Goal: Transaction & Acquisition: Purchase product/service

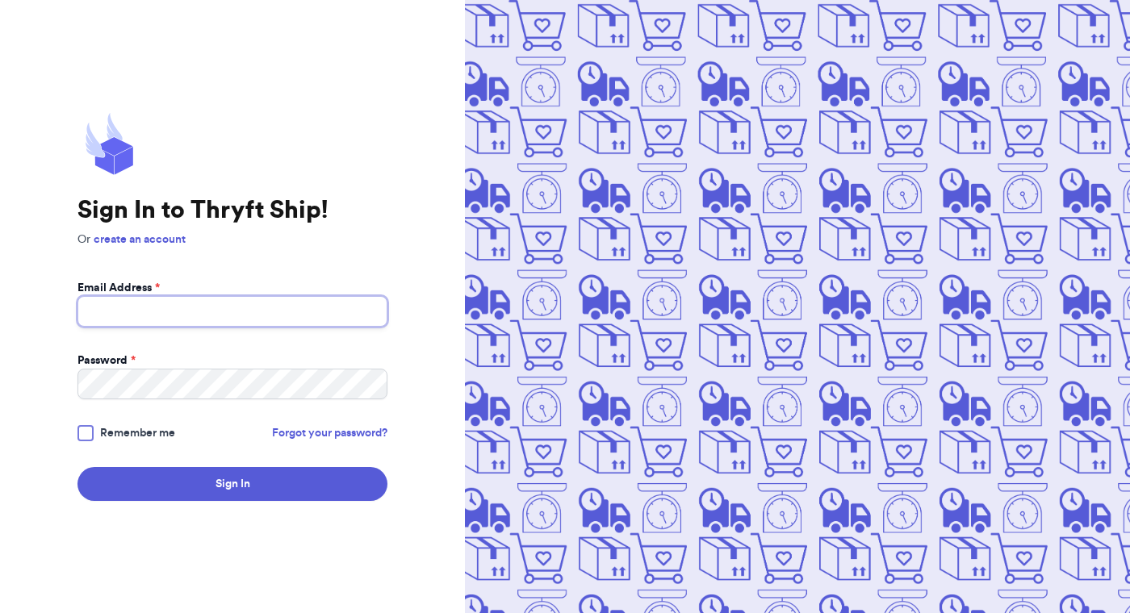
click at [157, 311] on input "Email Address *" at bounding box center [232, 311] width 310 height 31
type input "[EMAIL_ADDRESS][DOMAIN_NAME]"
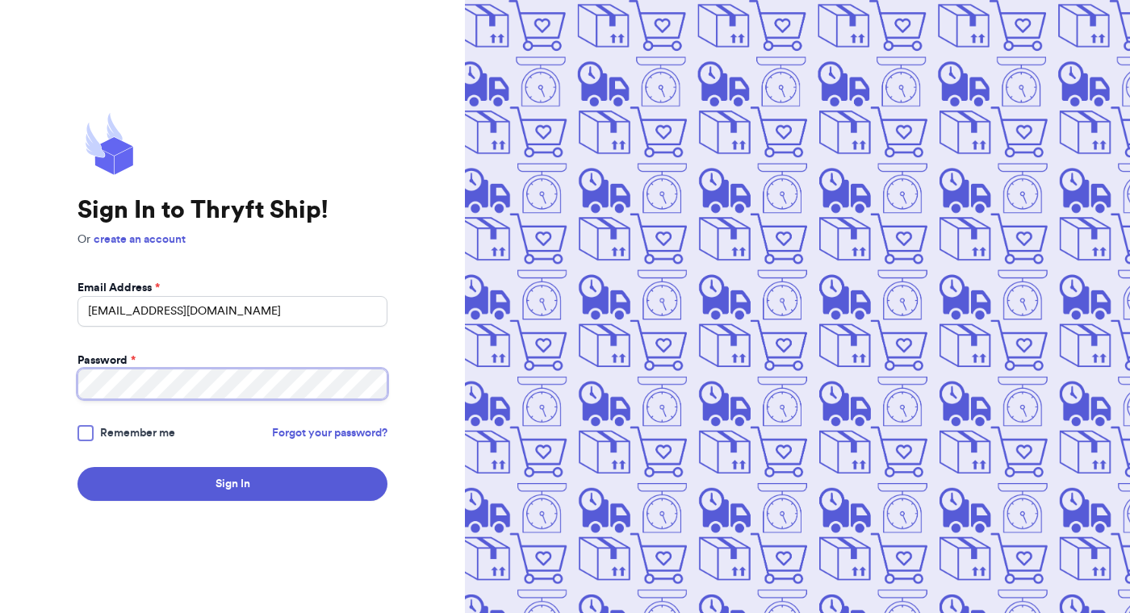
click at [77, 467] on button "Sign In" at bounding box center [232, 484] width 310 height 34
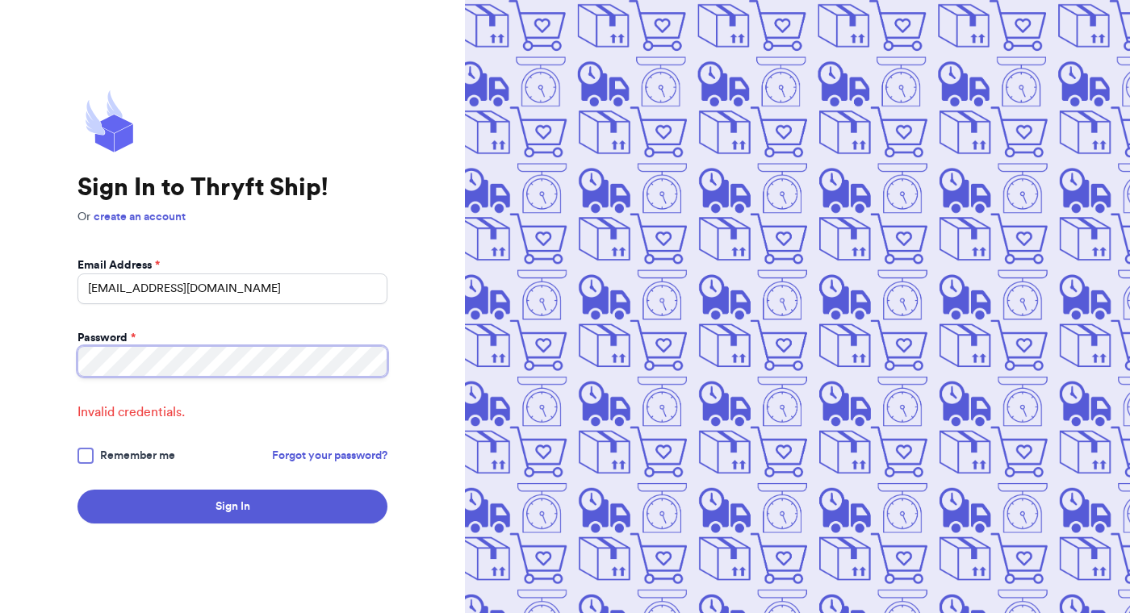
click at [77, 490] on button "Sign In" at bounding box center [232, 507] width 310 height 34
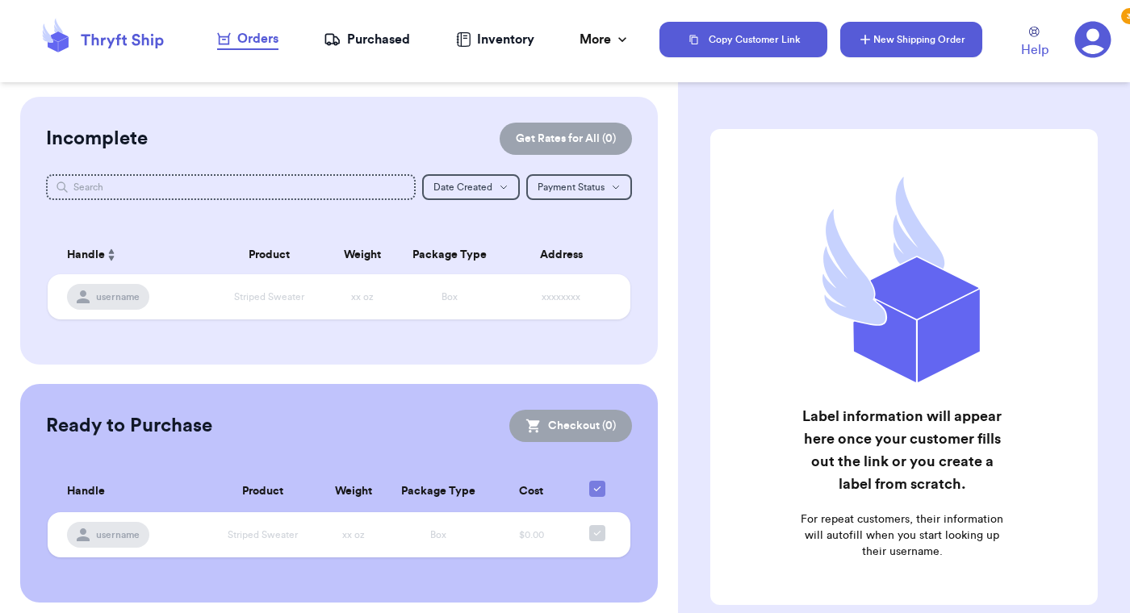
click at [904, 34] on button "New Shipping Order" at bounding box center [911, 40] width 142 height 36
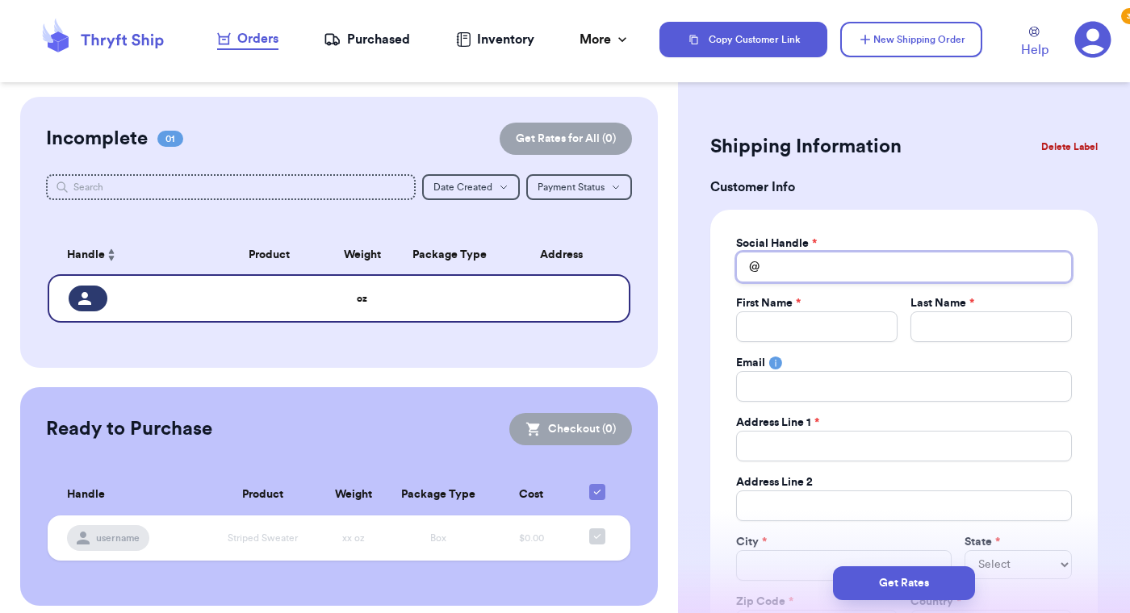
click at [787, 266] on input "Total Amount Paid" at bounding box center [904, 267] width 336 height 31
type input "m"
type input "ma"
type input "mar"
type input "marc"
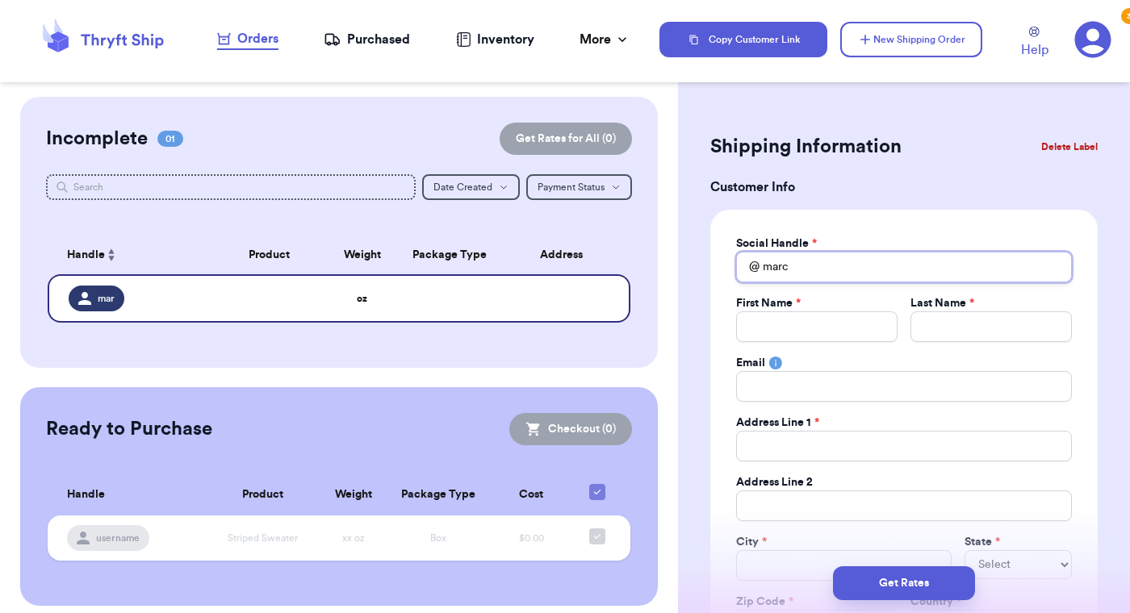
type input "[PERSON_NAME]"
type input "[PERSON_NAME]."
type input "[PERSON_NAME].m"
type input "[PERSON_NAME][DOMAIN_NAME]"
type input "[PERSON_NAME].mcc"
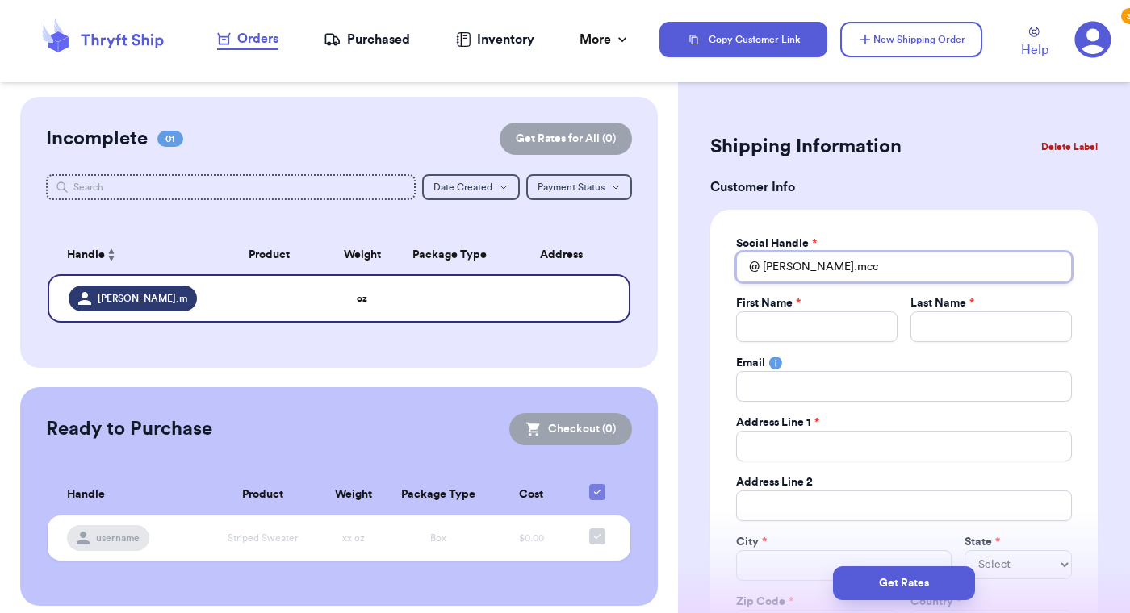
type input "[PERSON_NAME].mcco"
type input "[PERSON_NAME].[PERSON_NAME]"
click at [794, 304] on label "First Name *" at bounding box center [768, 303] width 65 height 16
click at [794, 315] on input "Total Amount Paid" at bounding box center [816, 326] width 161 height 31
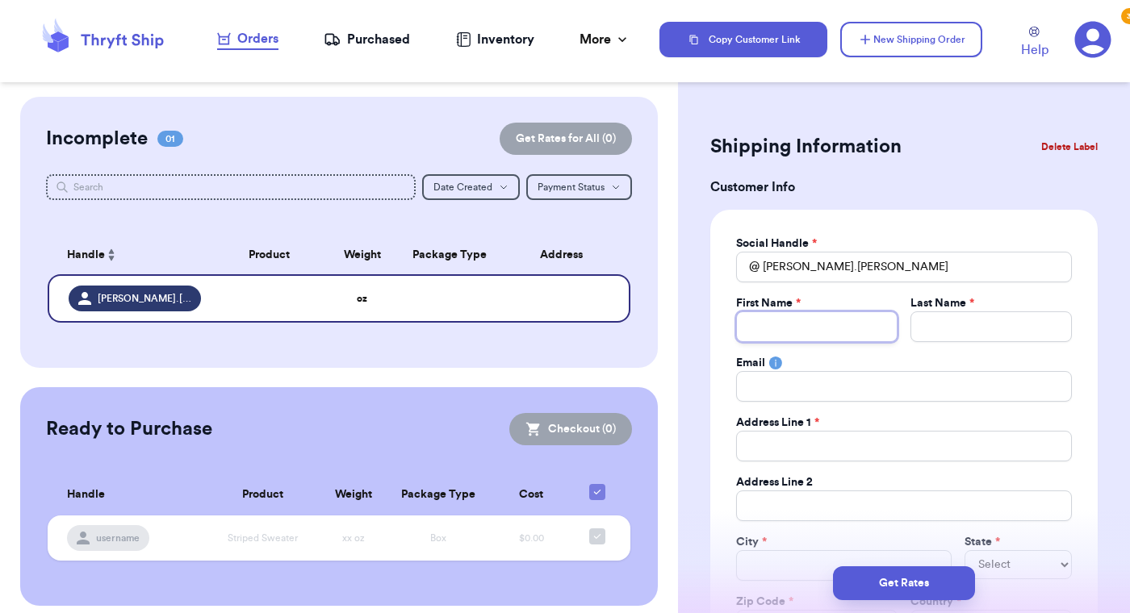
type input "M"
type input "Ma"
type input "Mar"
type input "[PERSON_NAME]"
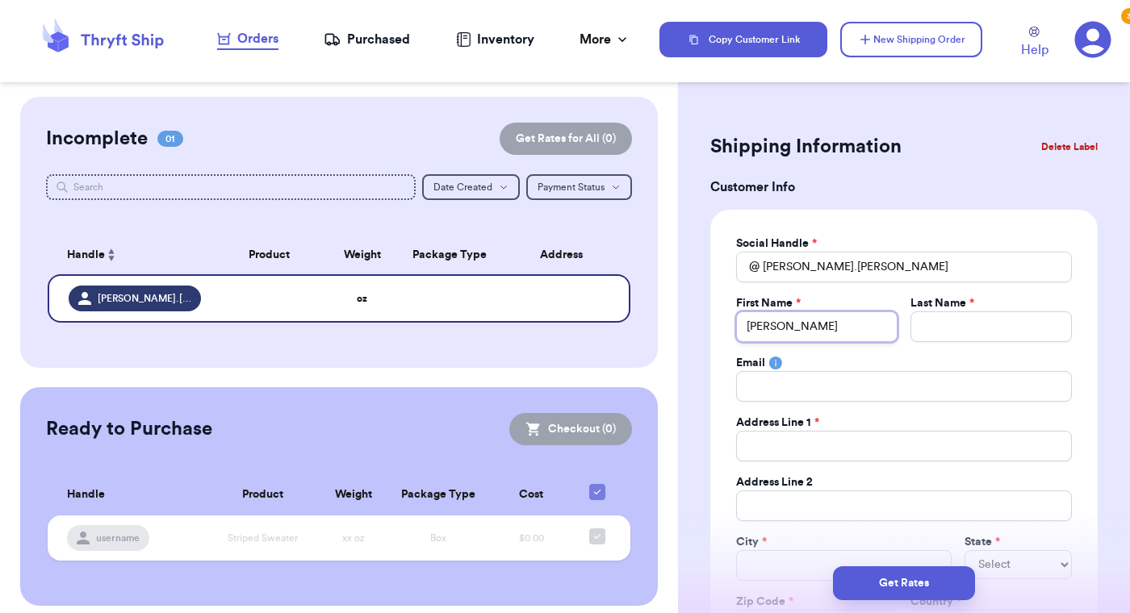
type input "[PERSON_NAME]"
click at [986, 329] on input "Total Amount Paid" at bounding box center [990, 326] width 161 height 31
type input "M"
type input "Mc"
type input "McC"
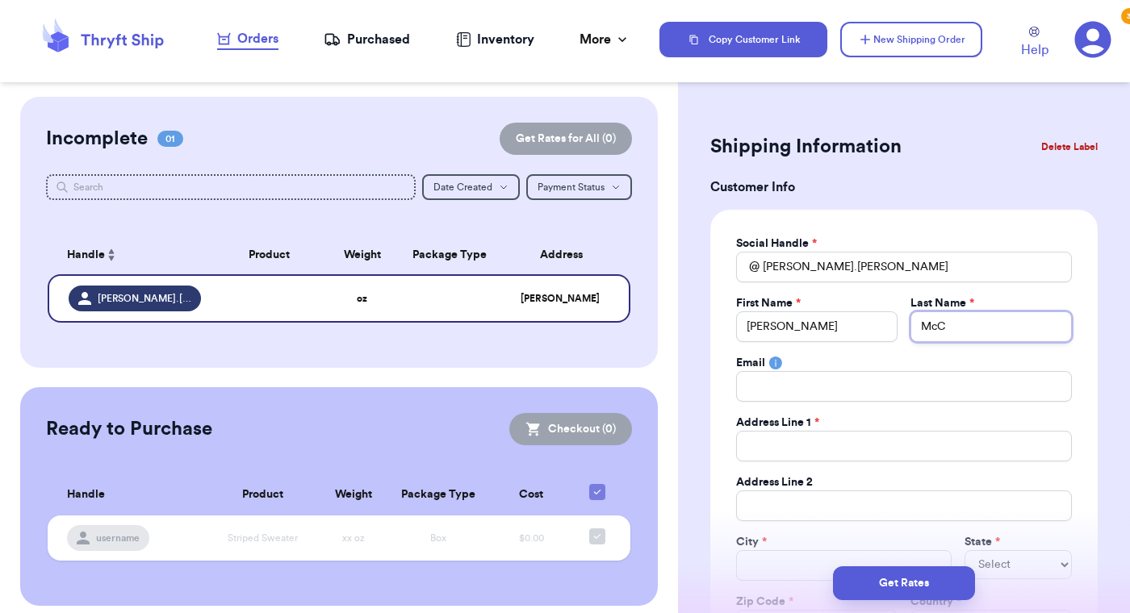
type input "McCo"
type input "[PERSON_NAME]"
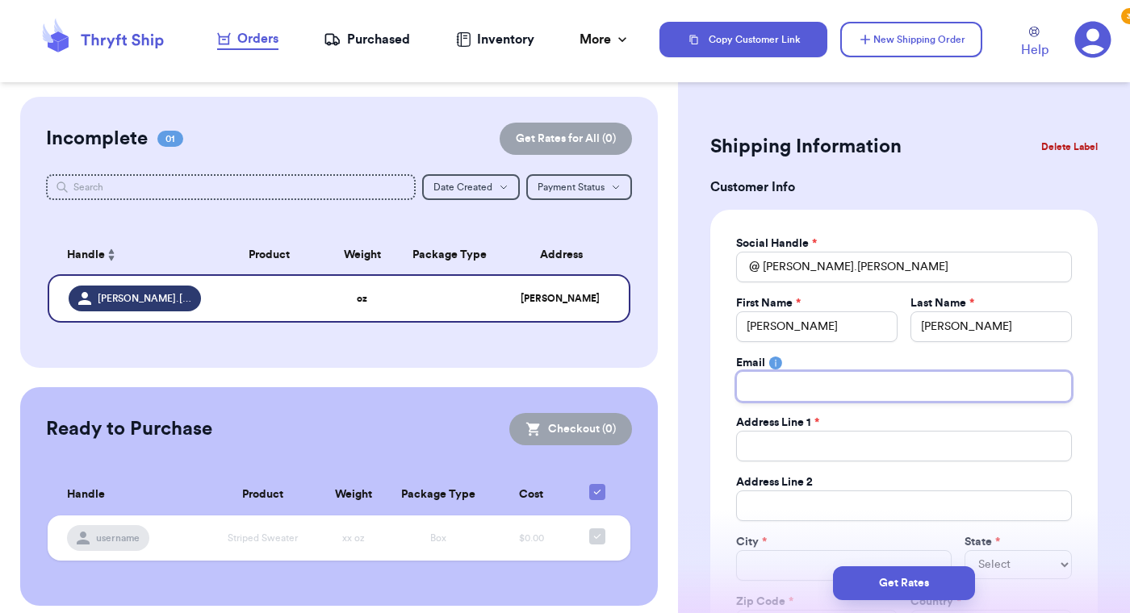
click at [896, 379] on input "Total Amount Paid" at bounding box center [904, 386] width 336 height 31
type input "p"
type input "pe"
type input "pey"
type input "peyt"
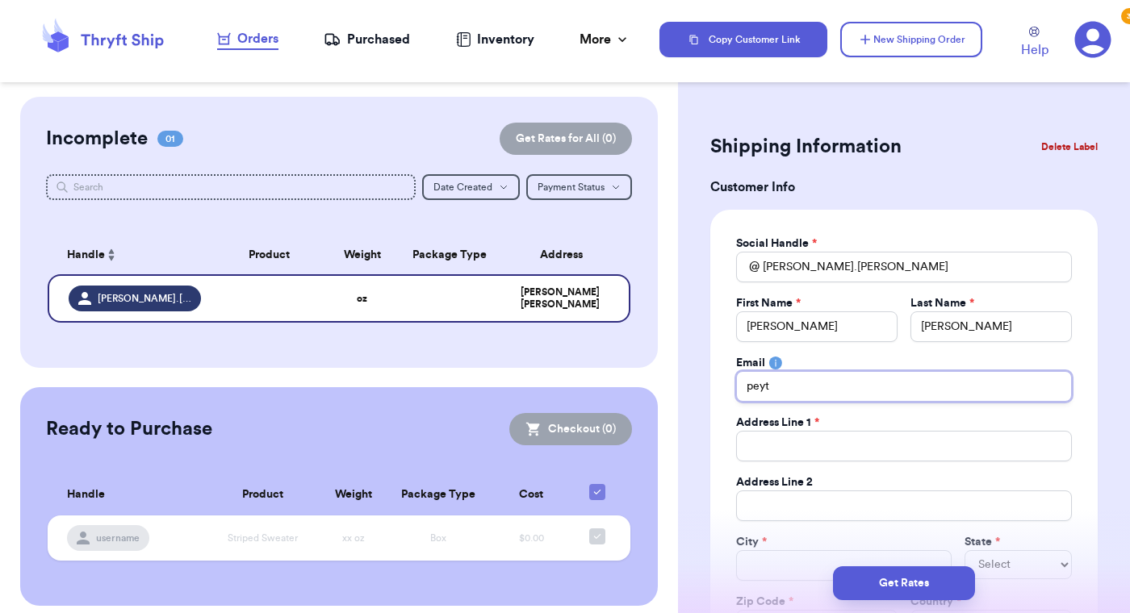
type input "peyto"
type input "peyton"
type input "[EMAIL_ADDRESS][DOMAIN_NAME]"
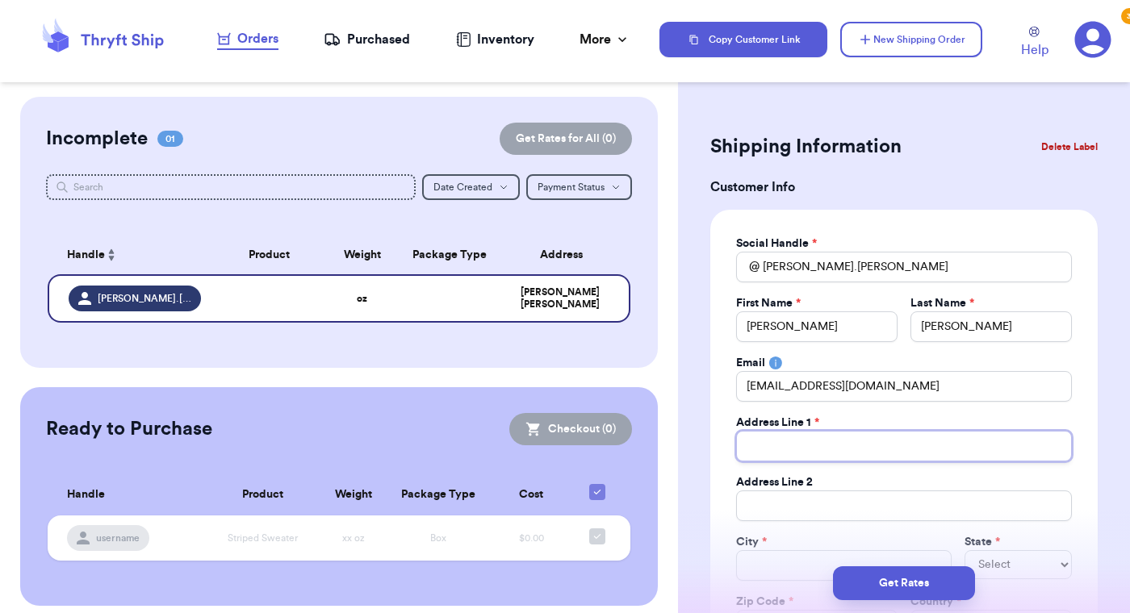
click at [812, 446] on input "Total Amount Paid" at bounding box center [904, 446] width 336 height 31
type input "7"
type input "78"
type input "786"
type input "7862"
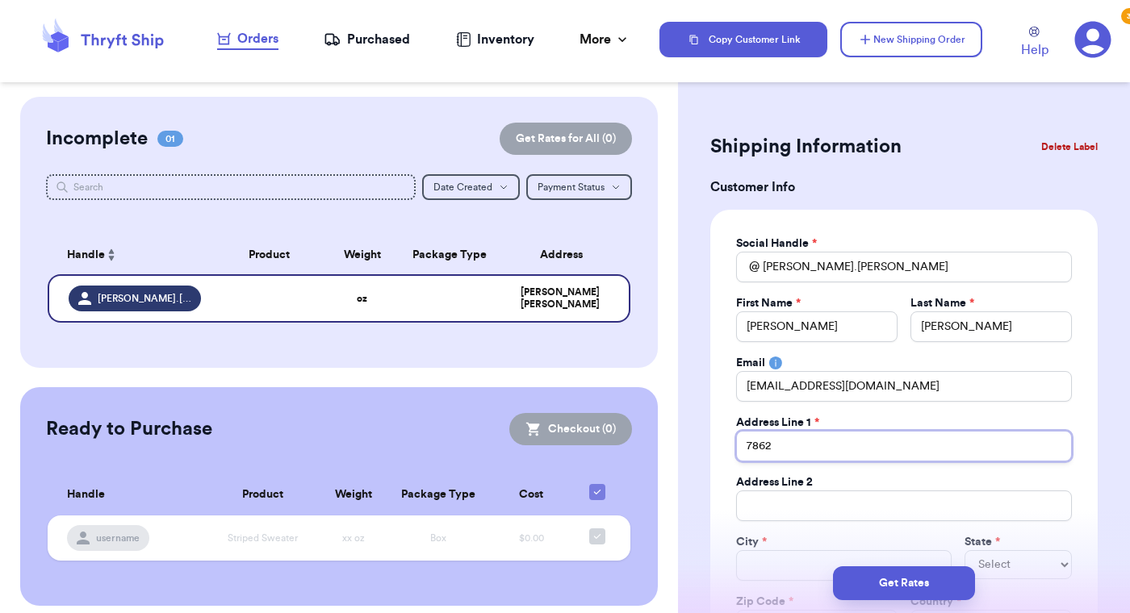
type input "7862"
type input "7862 N"
type input "7862 N."
type input "7862 N. J"
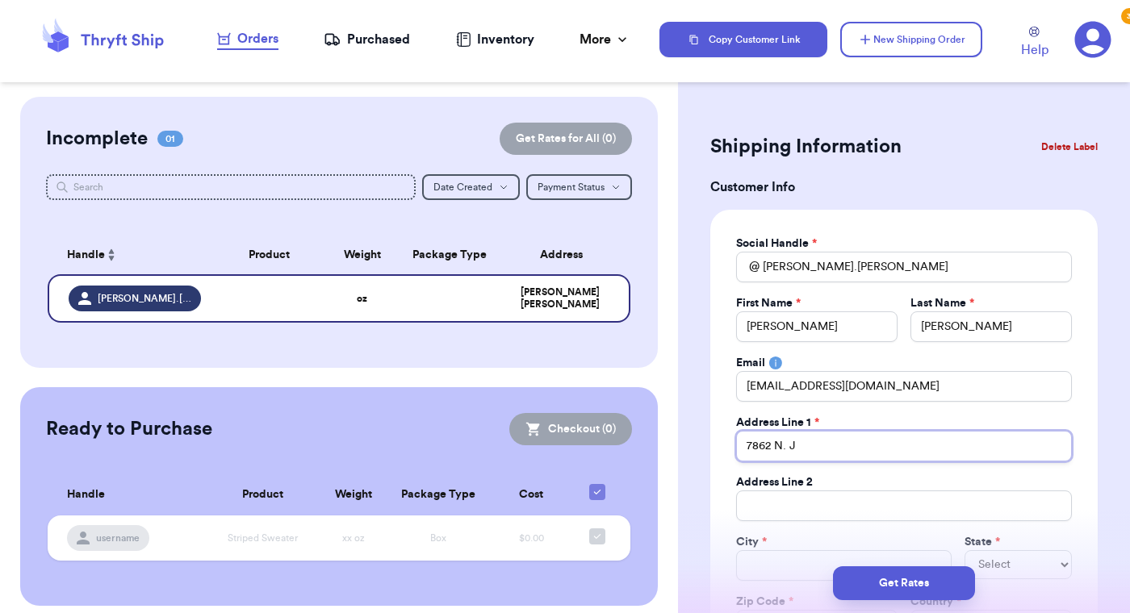
type input "7862 N. Jo"
type input "7862 [PERSON_NAME]"
type input "7862 N. [PERSON_NAME]"
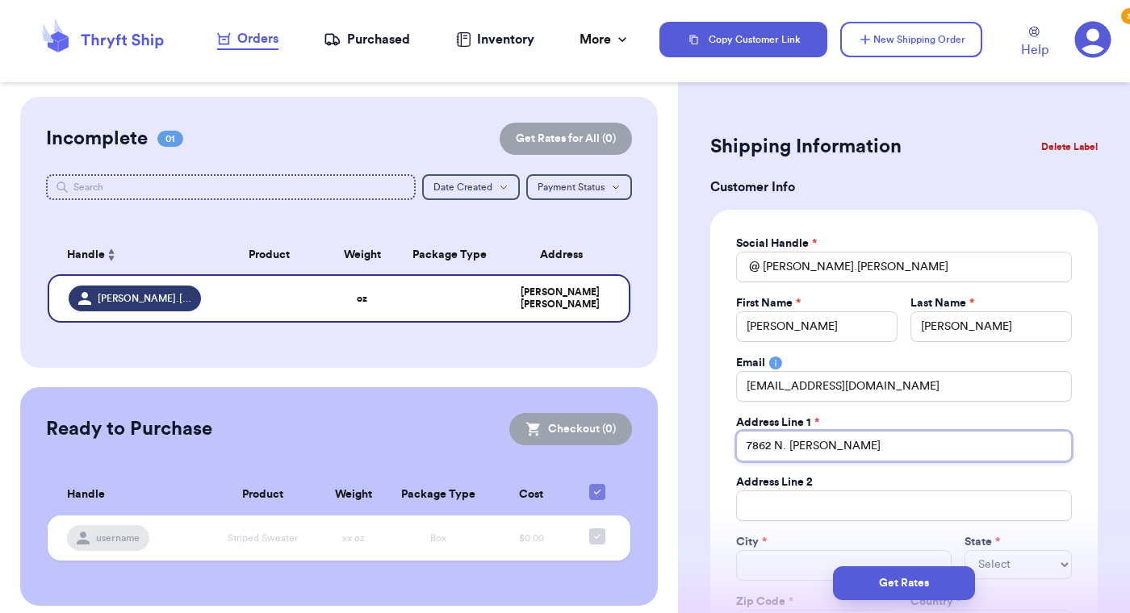
type input "7862 N. [PERSON_NAME]"
type input "[STREET_ADDRESS][PERSON_NAME]"
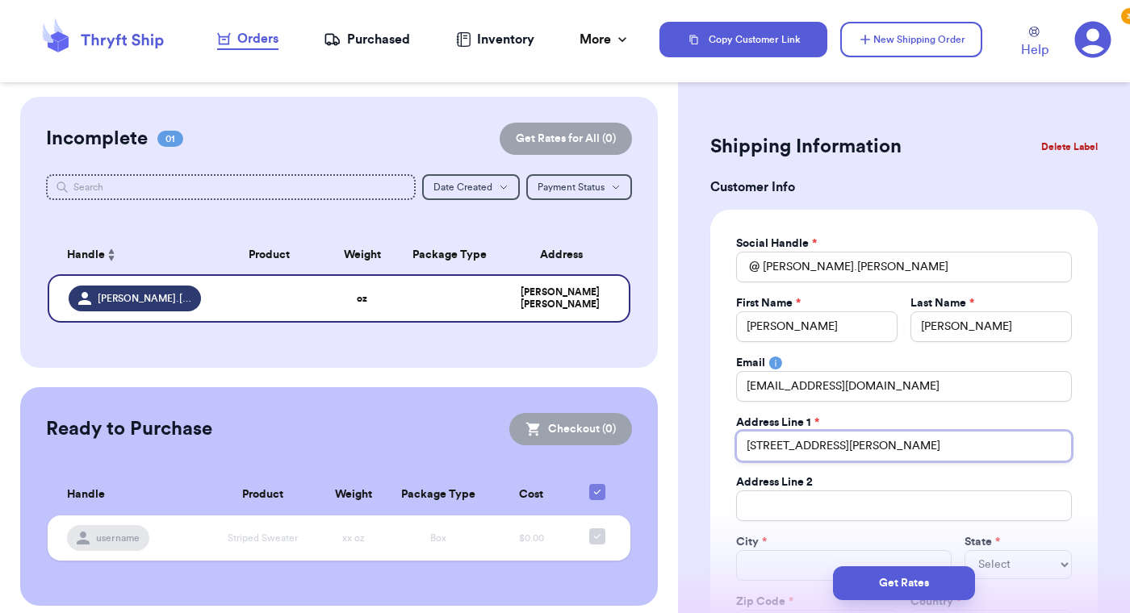
type input "7862 N. [PERSON_NAME]"
type input "[STREET_ADDRESS][PERSON_NAME]"
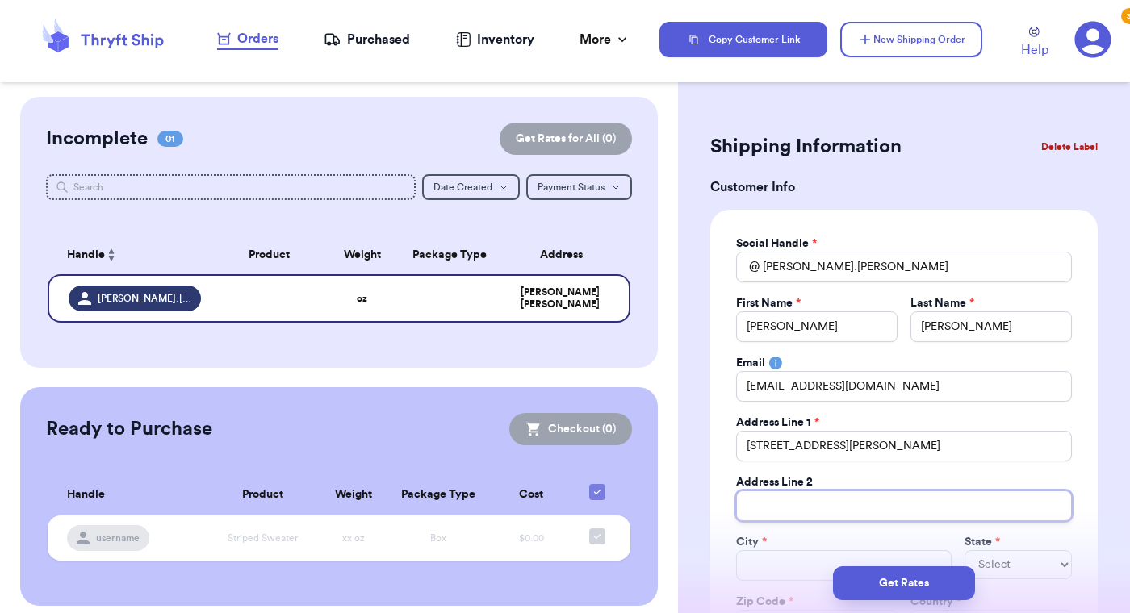
click at [796, 513] on input "Total Amount Paid" at bounding box center [904, 506] width 336 height 31
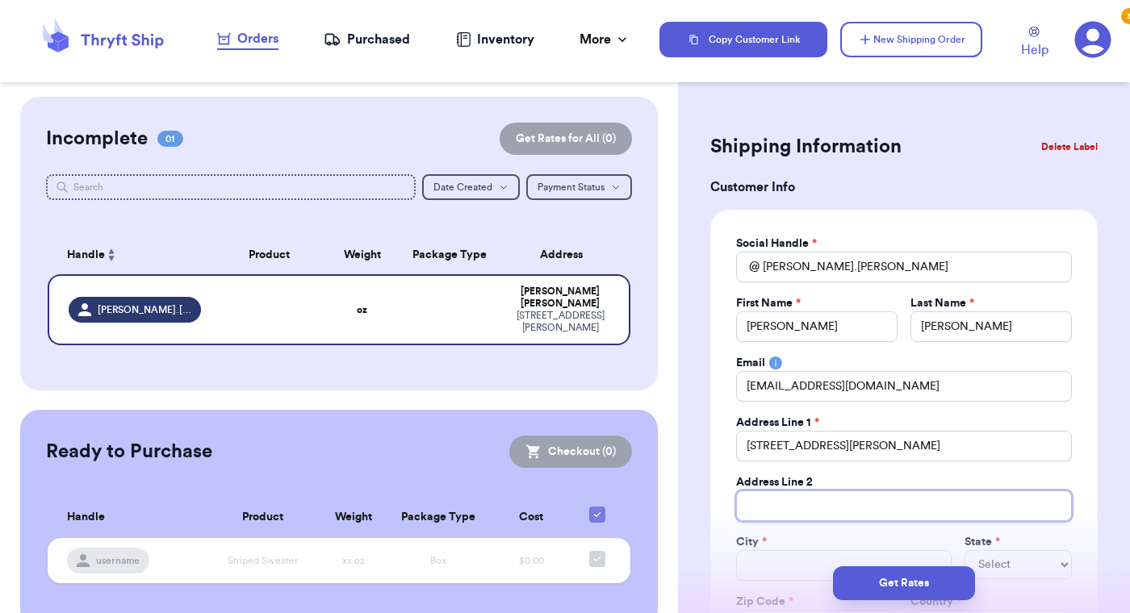
scroll to position [93, 0]
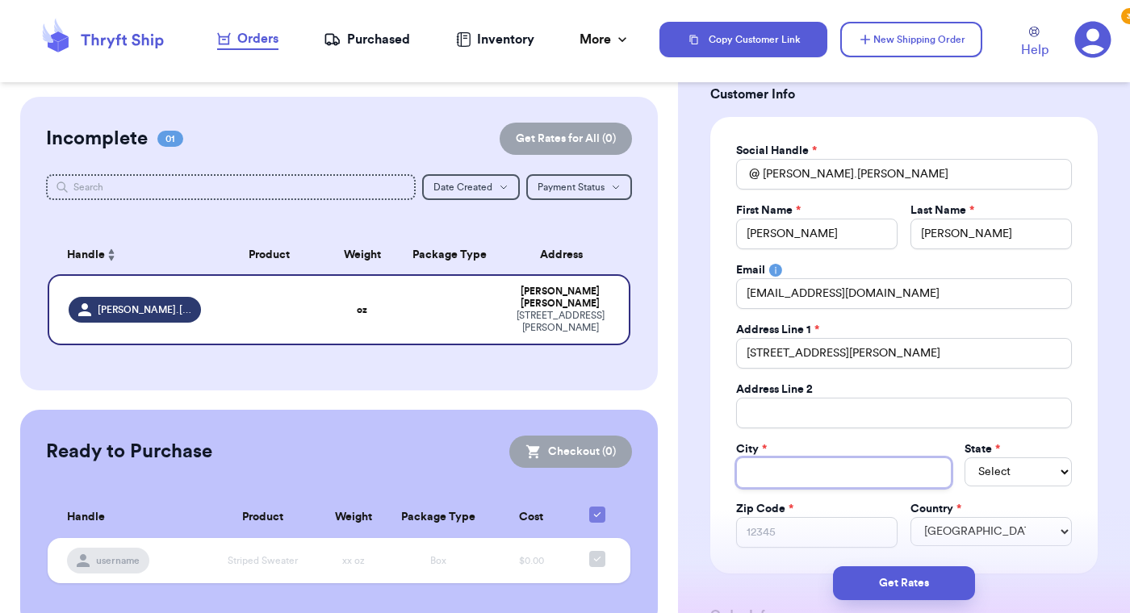
click at [796, 462] on input "Total Amount Paid" at bounding box center [843, 472] width 215 height 31
type input "C"
type input "Co"
type input "[PERSON_NAME]"
type input "Coeu"
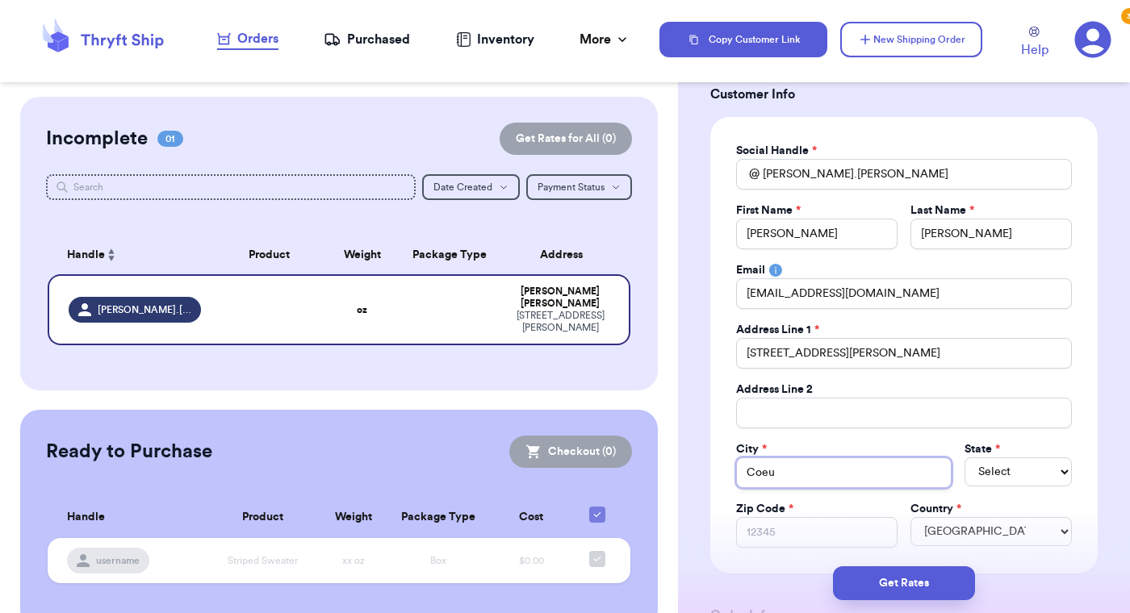
type input "Coeur"
type input "Coeur d"
type input "Coeur d A"
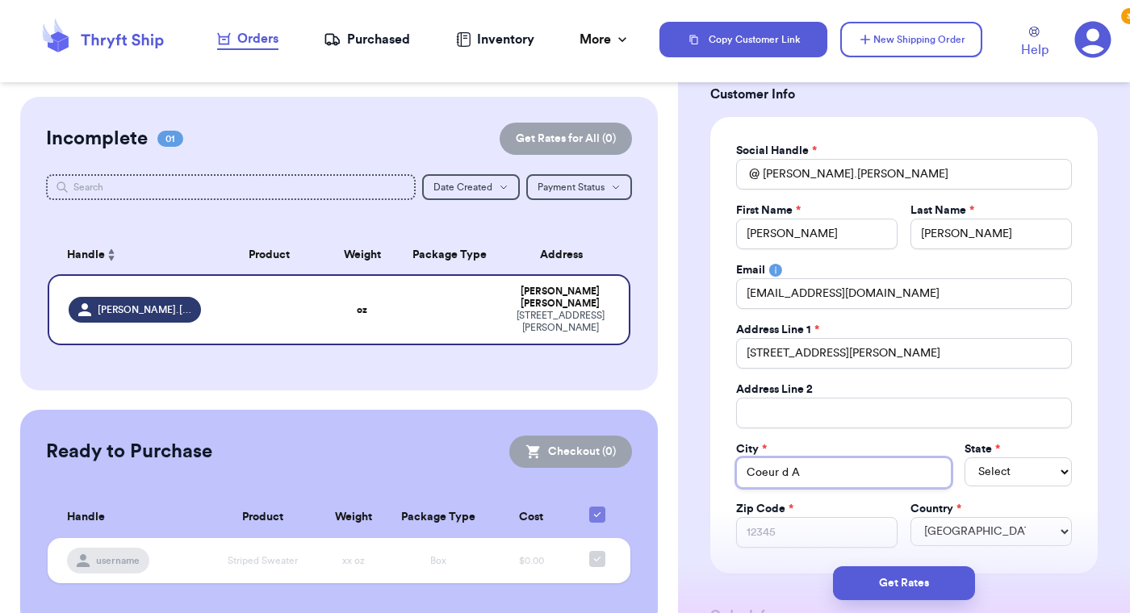
type input "Coeur d Al"
type input "Coeur d Ale"
type input "Coeur d Alen"
type input "Coeur d Alene"
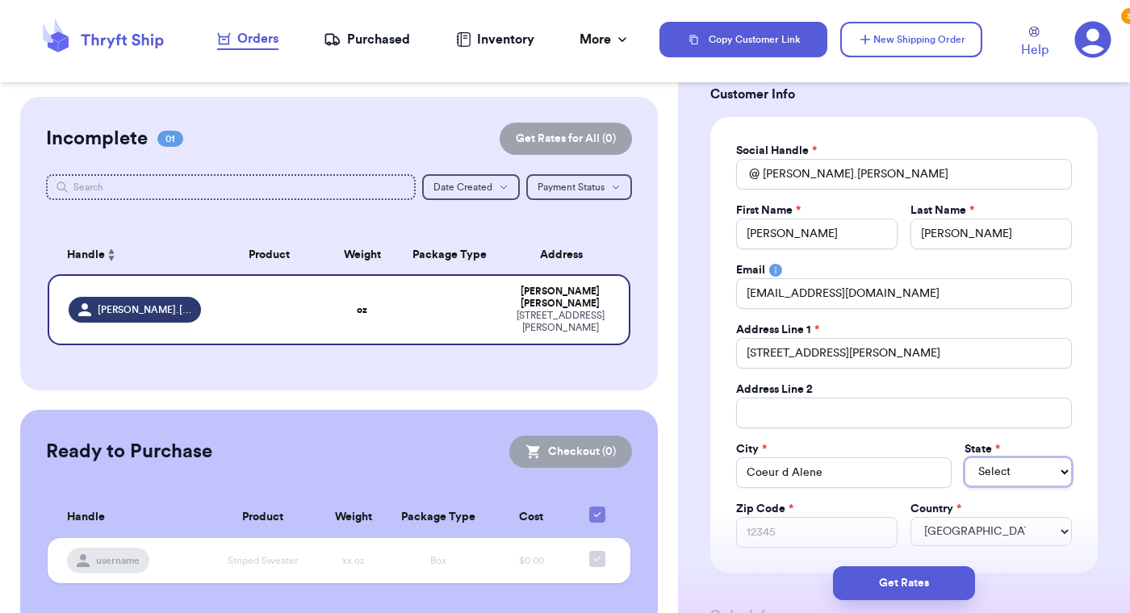
click at [964, 457] on select "Select AL AK AZ AR CA CO [GEOGRAPHIC_DATA] DE DC [GEOGRAPHIC_DATA] [GEOGRAPHIC_…" at bounding box center [1017, 471] width 107 height 29
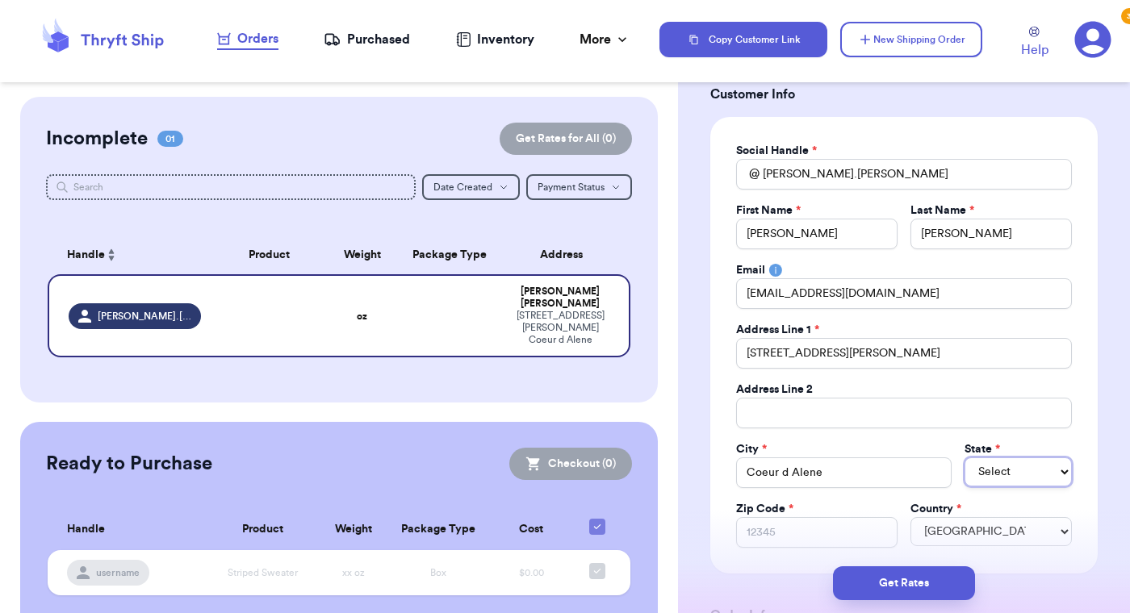
select select "ID"
click option "ID" at bounding box center [0, 0] width 0 height 0
click at [798, 538] on input "Zip Code *" at bounding box center [816, 532] width 161 height 31
type input "8"
type input "83"
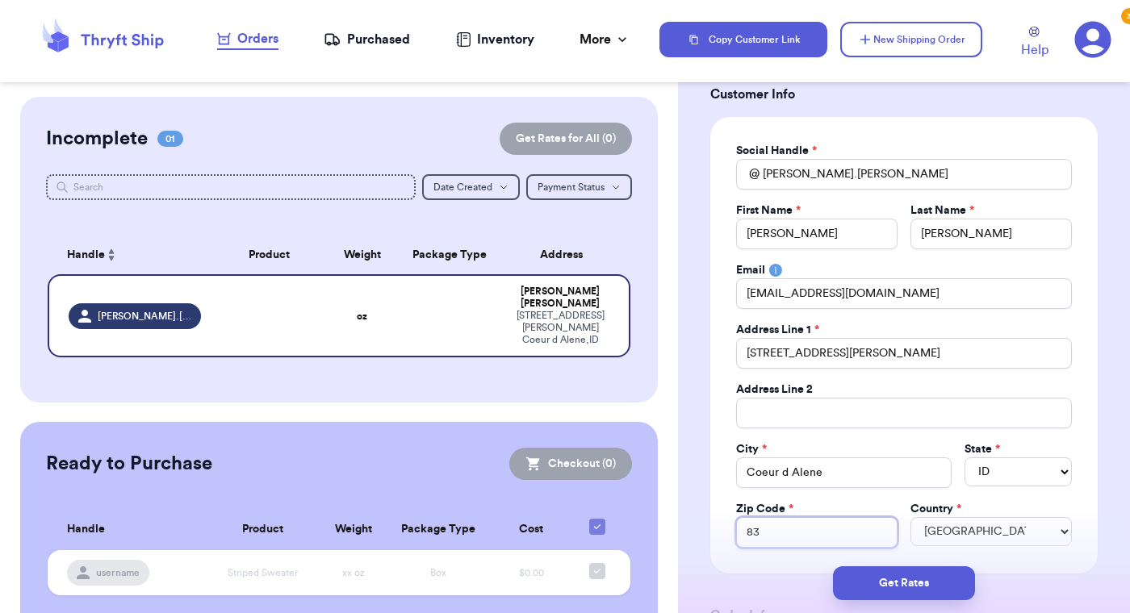
type input "838"
type input "8381"
type input "83815"
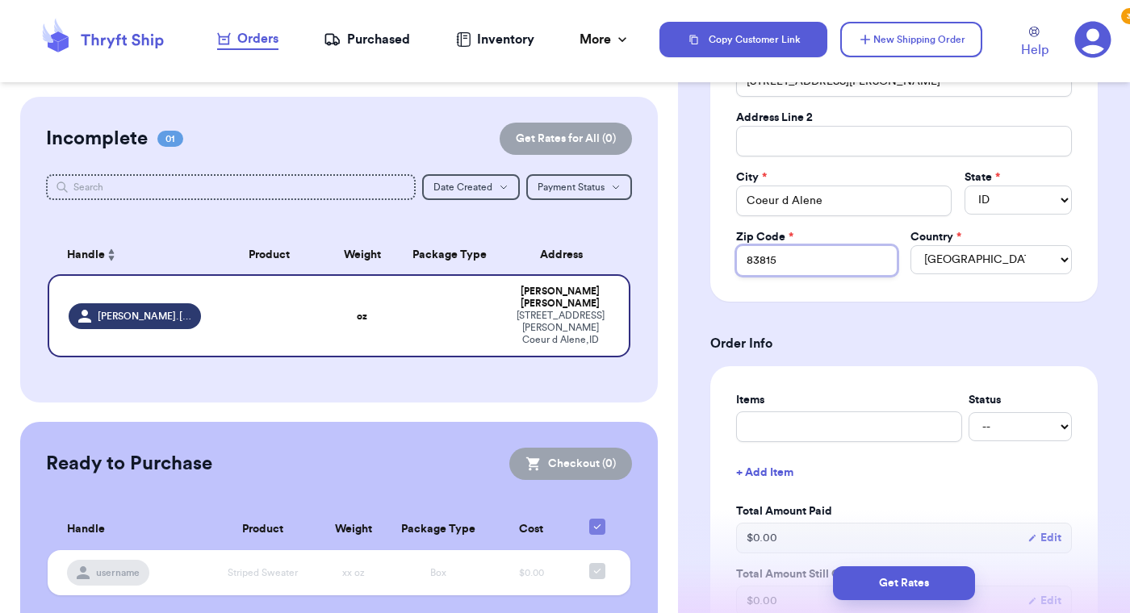
scroll to position [382, 0]
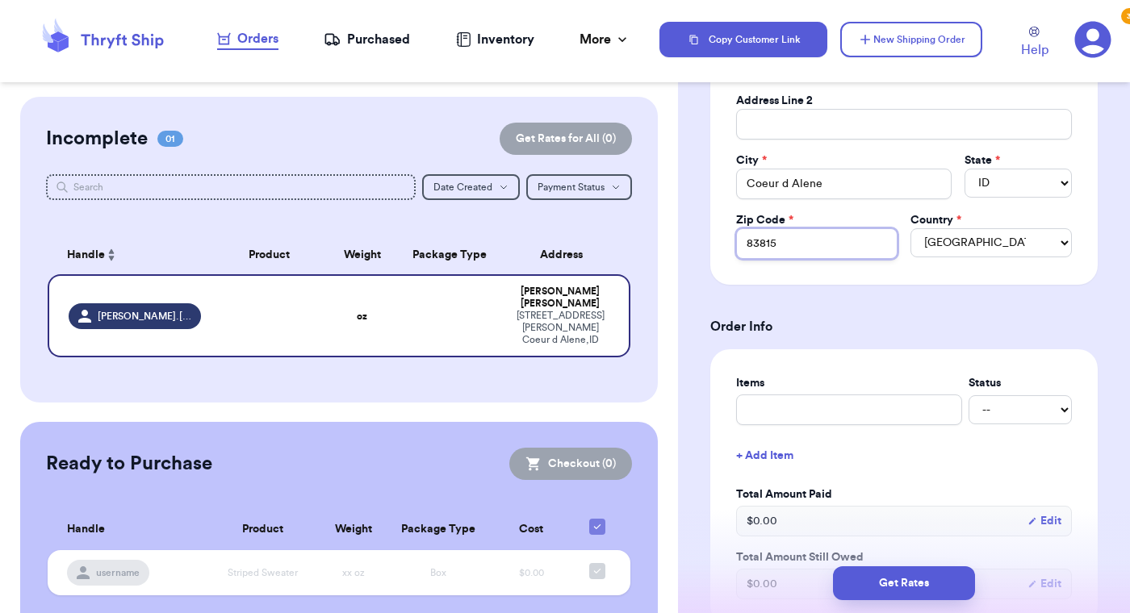
type input "83815"
click at [871, 393] on div "Items Status -- Paid Owes" at bounding box center [904, 400] width 336 height 50
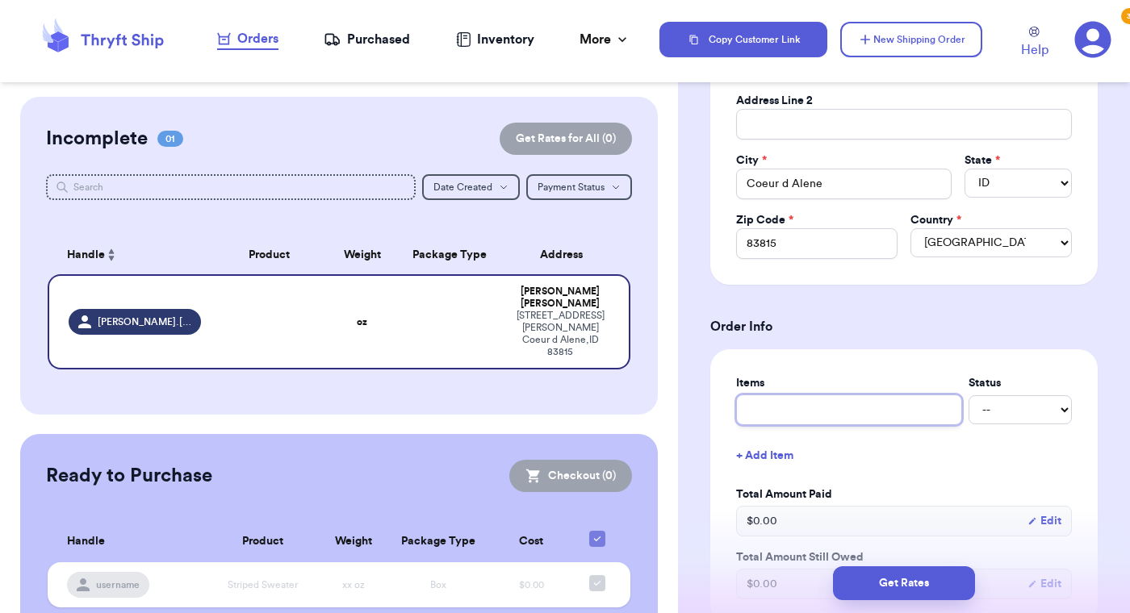
click at [870, 411] on input "text" at bounding box center [849, 410] width 226 height 31
type input "B"
type input "Ba"
type input "Bar"
type input "[PERSON_NAME]"
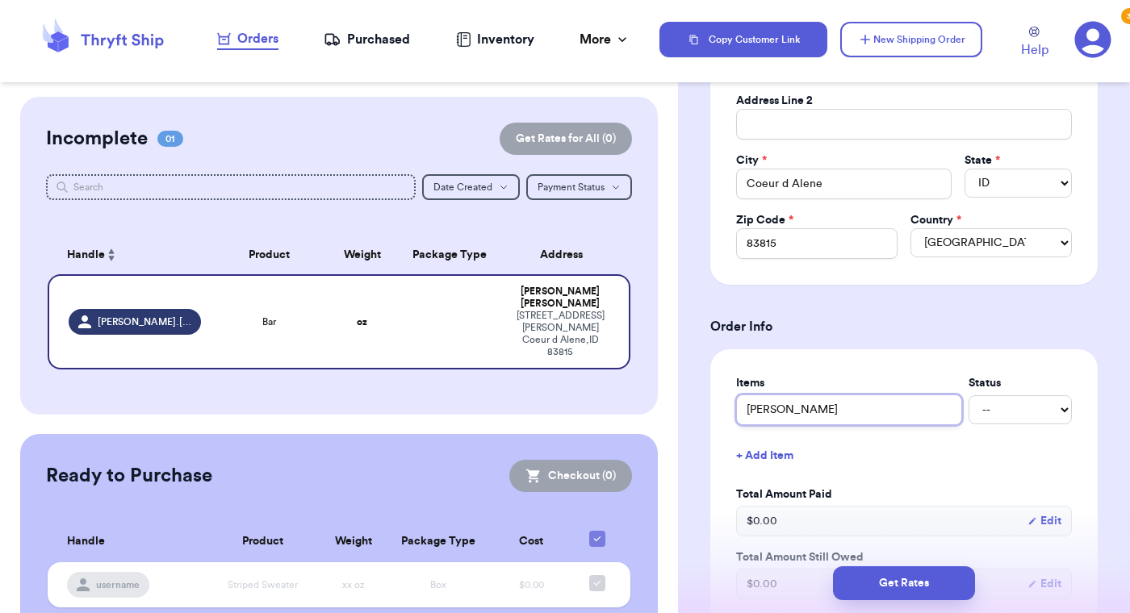
type input "Barre"
type input "Barrel"
type input "Barrel J"
type input "Barrel Je"
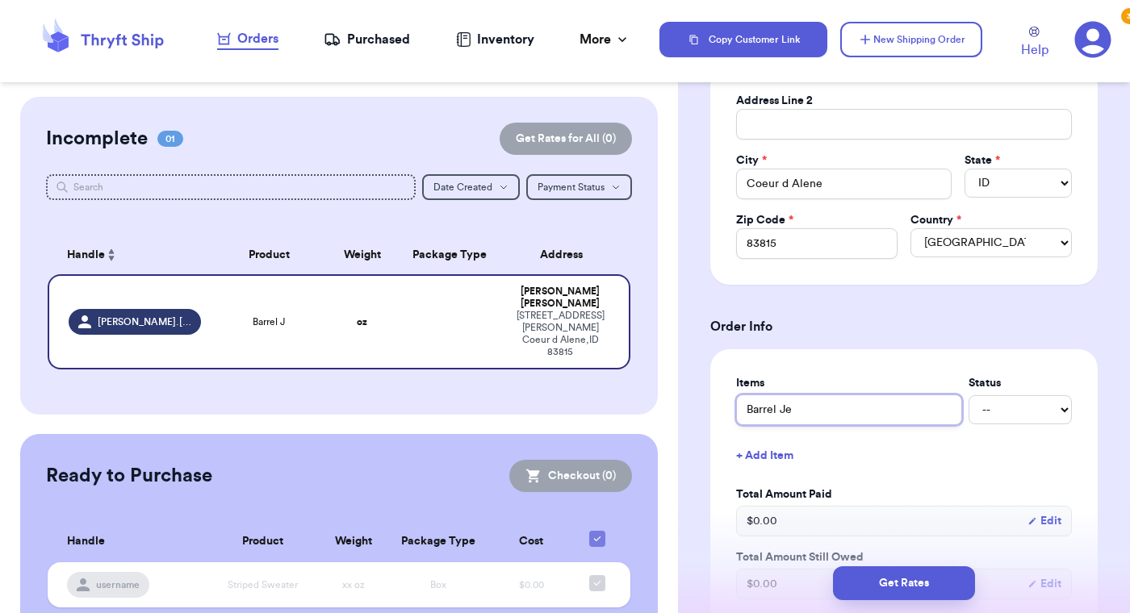
type input "Barrel Jea"
type input "Barrel [PERSON_NAME]"
type input "Barrel Jeans"
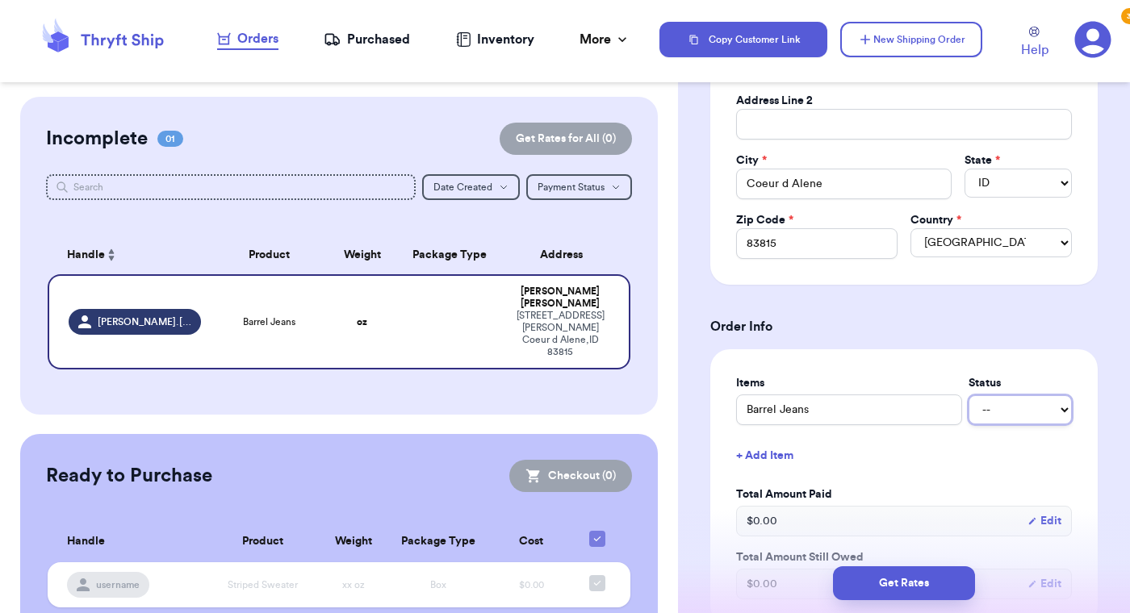
select select "paid"
click option "Paid" at bounding box center [0, 0] width 0 height 0
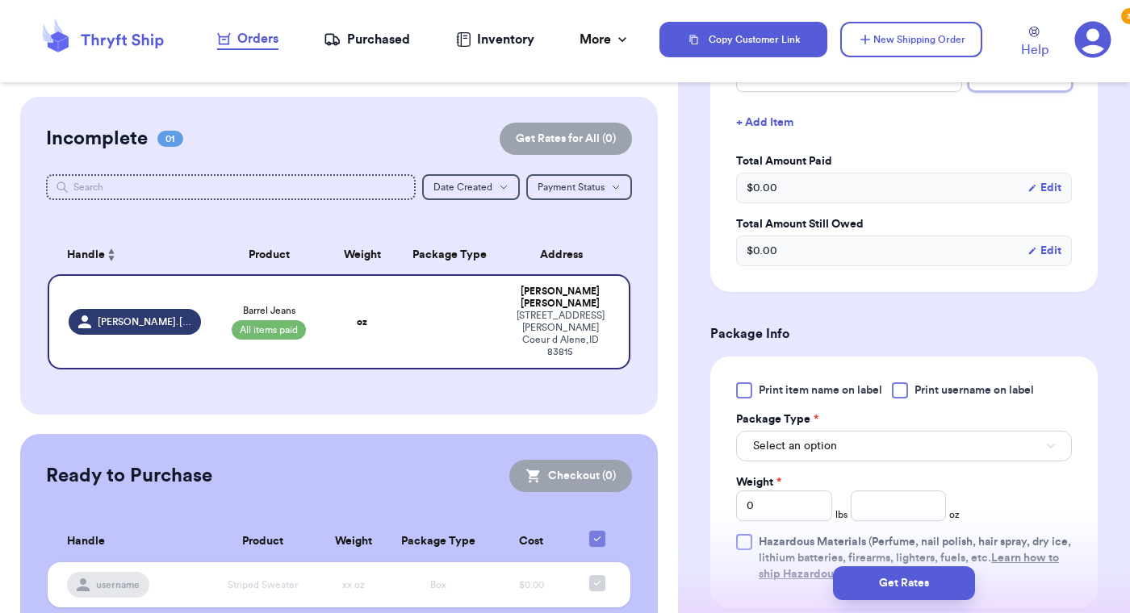
scroll to position [716, 0]
click at [748, 391] on div at bounding box center [744, 390] width 16 height 16
click at [0, 0] on input "Print item name on label" at bounding box center [0, 0] width 0 height 0
click at [779, 449] on span "Select an option" at bounding box center [795, 445] width 84 height 16
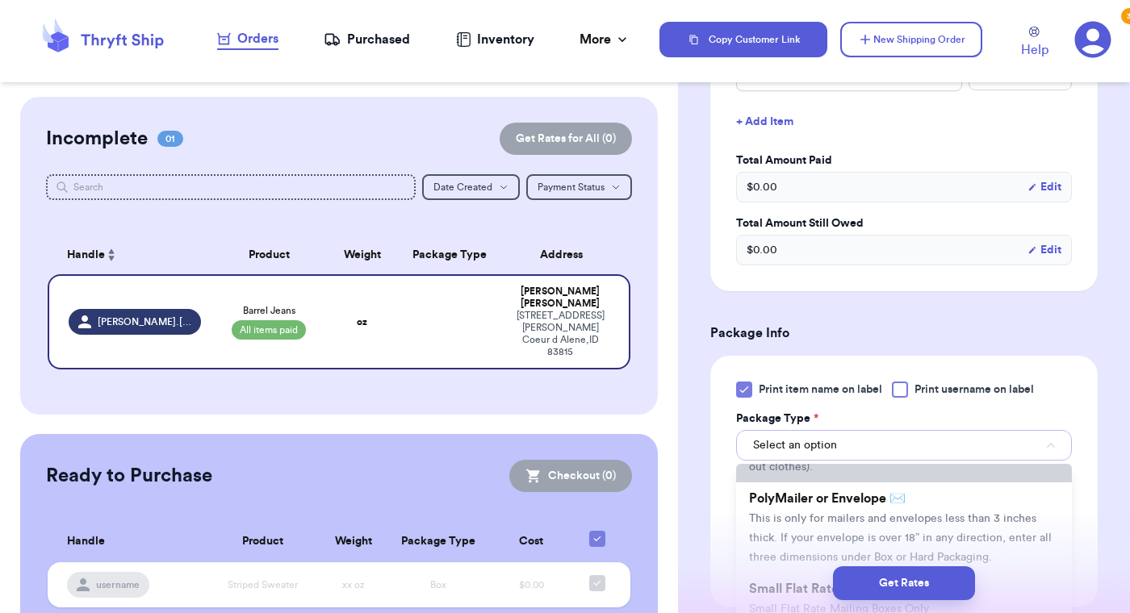
scroll to position [106, 0]
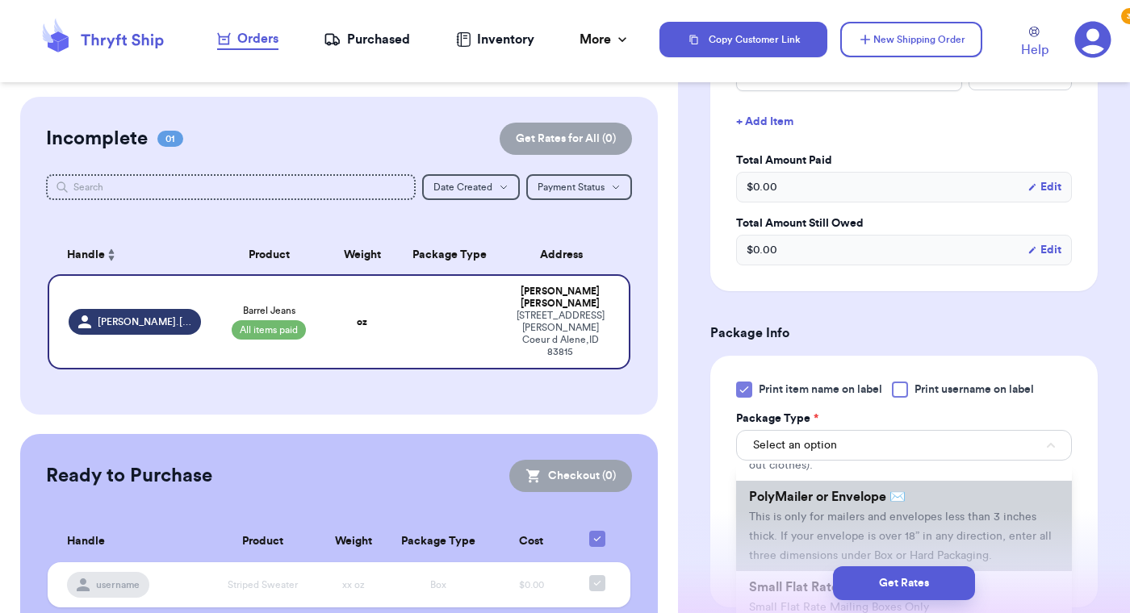
click at [780, 508] on li "PolyMailer or Envelope ✉️ This is only for mailers and envelopes less than 3 in…" at bounding box center [904, 526] width 336 height 90
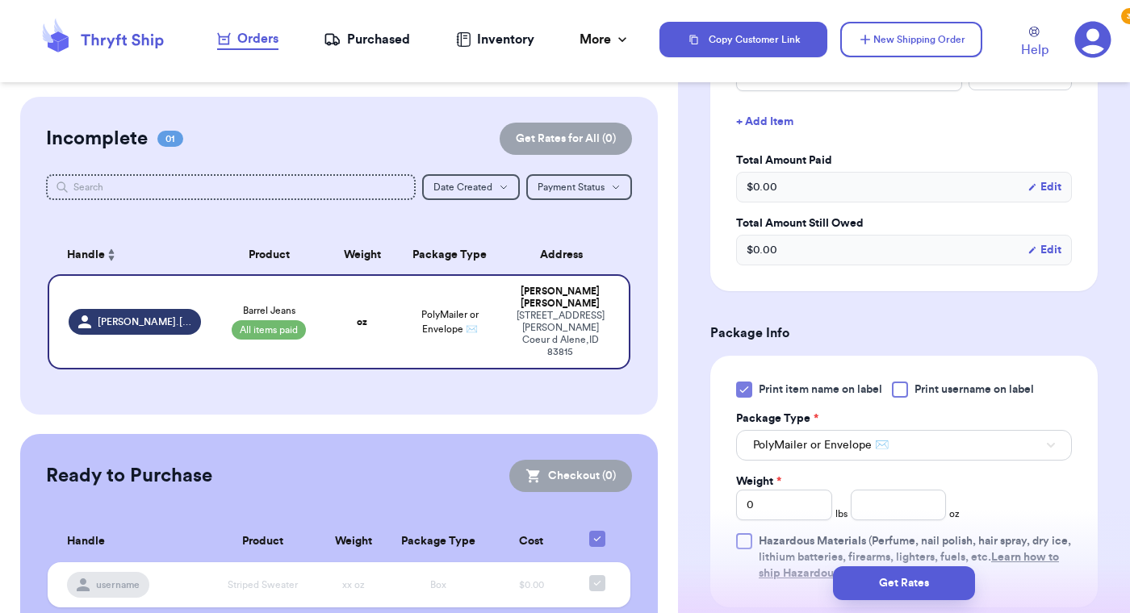
scroll to position [877, 0]
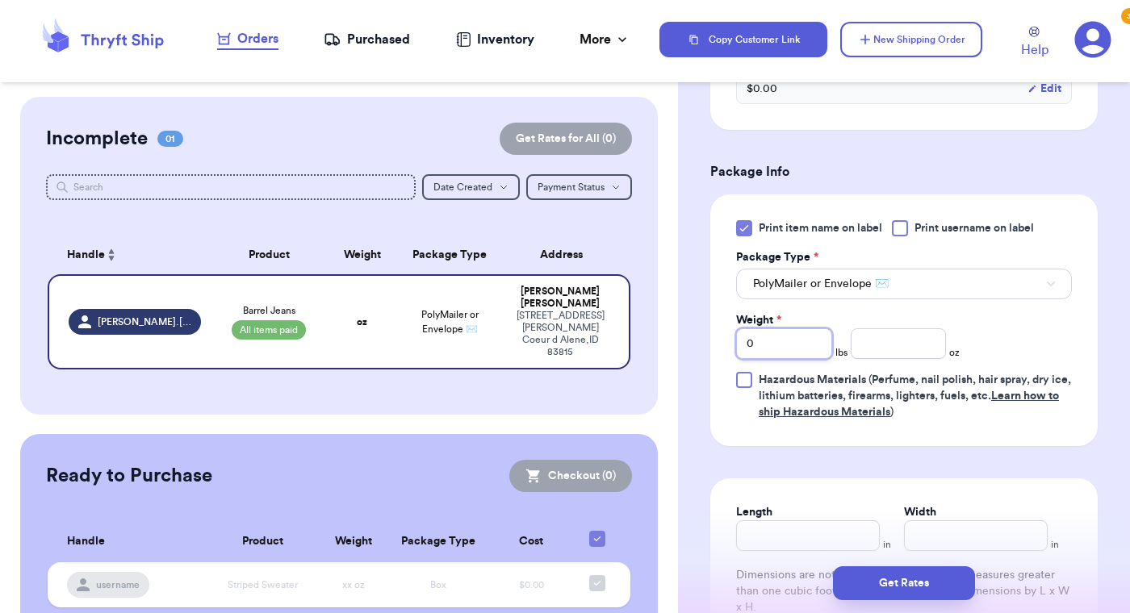
click at [792, 341] on input "0" at bounding box center [784, 343] width 96 height 31
type input "1"
click at [1014, 324] on div "Print item name on label Print username on label Package Type * PolyMailer or E…" at bounding box center [904, 320] width 336 height 200
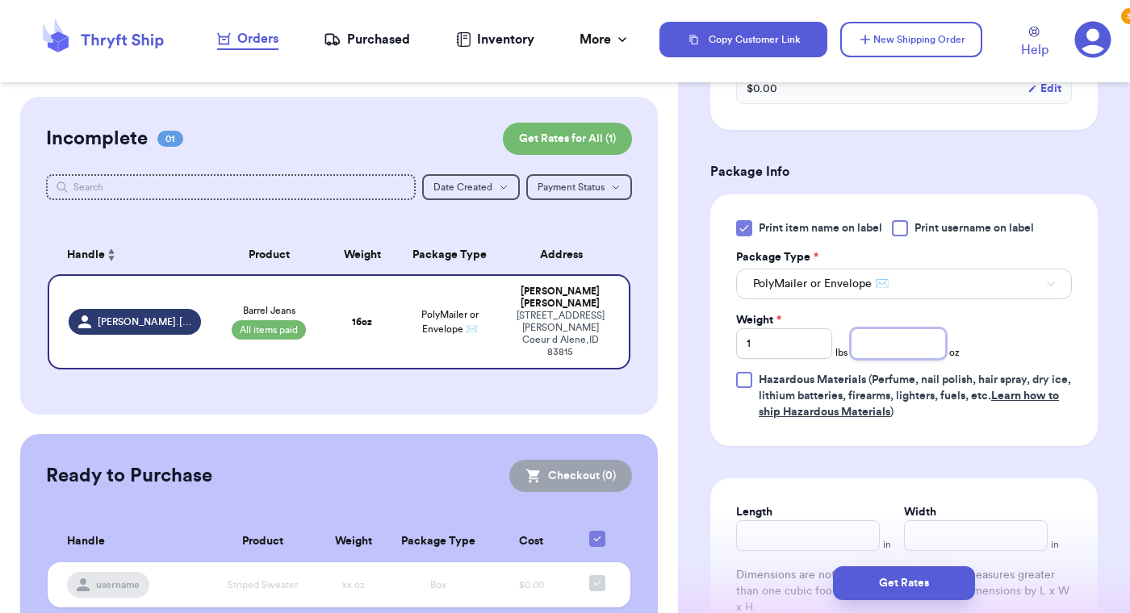
click at [919, 345] on input "number" at bounding box center [898, 343] width 96 height 31
click at [1005, 333] on div "Print item name on label Print username on label Package Type * PolyMailer or E…" at bounding box center [904, 320] width 336 height 200
click at [936, 345] on input "1" at bounding box center [898, 343] width 96 height 31
type input "12"
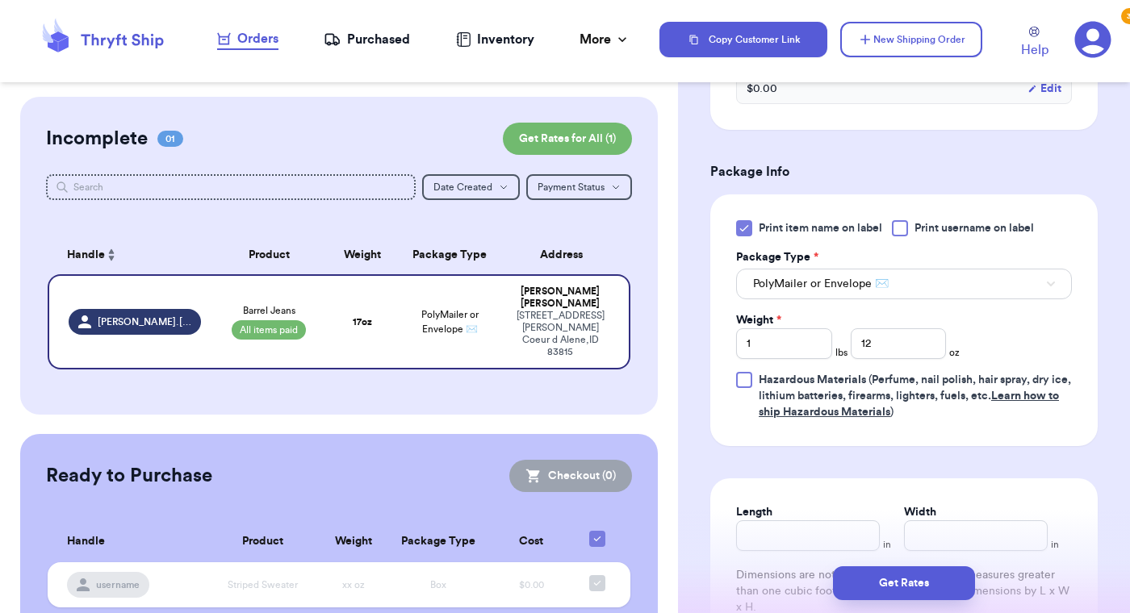
click at [1027, 326] on div "Print item name on label Print username on label Package Type * PolyMailer or E…" at bounding box center [904, 320] width 336 height 200
click at [947, 335] on div "Weight * 1 lbs 12 oz" at bounding box center [847, 335] width 223 height 47
click at [919, 340] on input "12" at bounding box center [898, 343] width 96 height 31
type input "8"
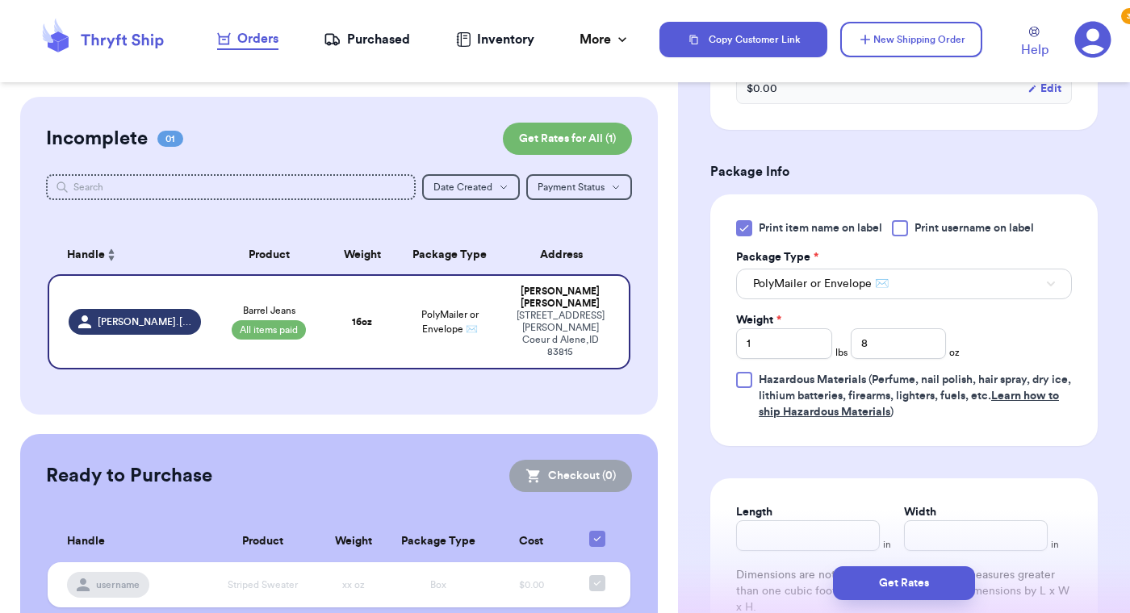
click at [997, 357] on div "Print item name on label Print username on label Package Type * PolyMailer or E…" at bounding box center [904, 320] width 336 height 200
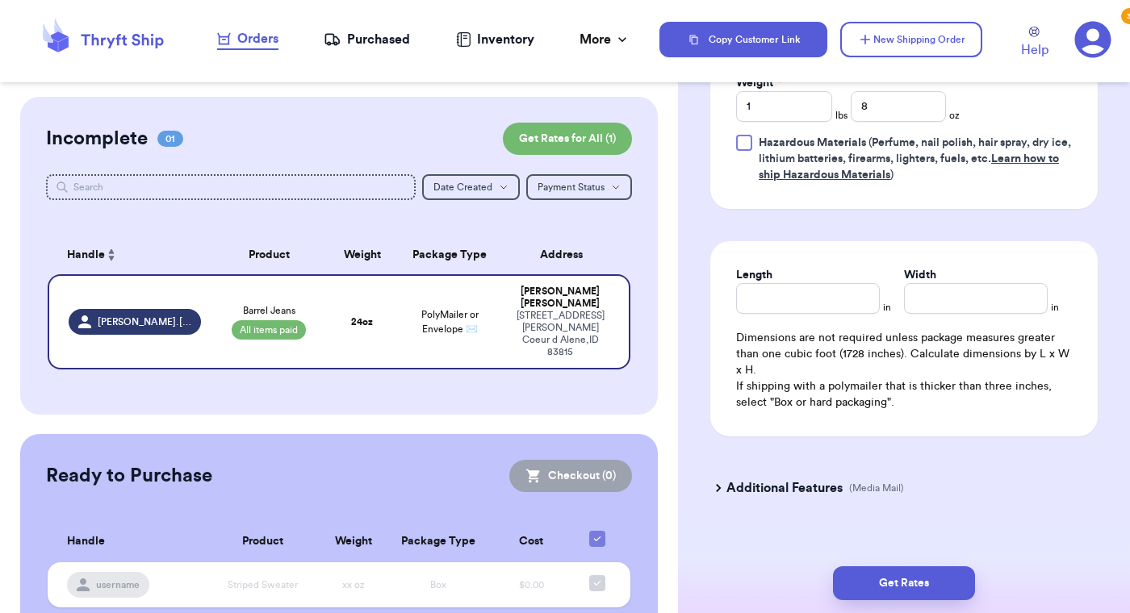
scroll to position [1134, 0]
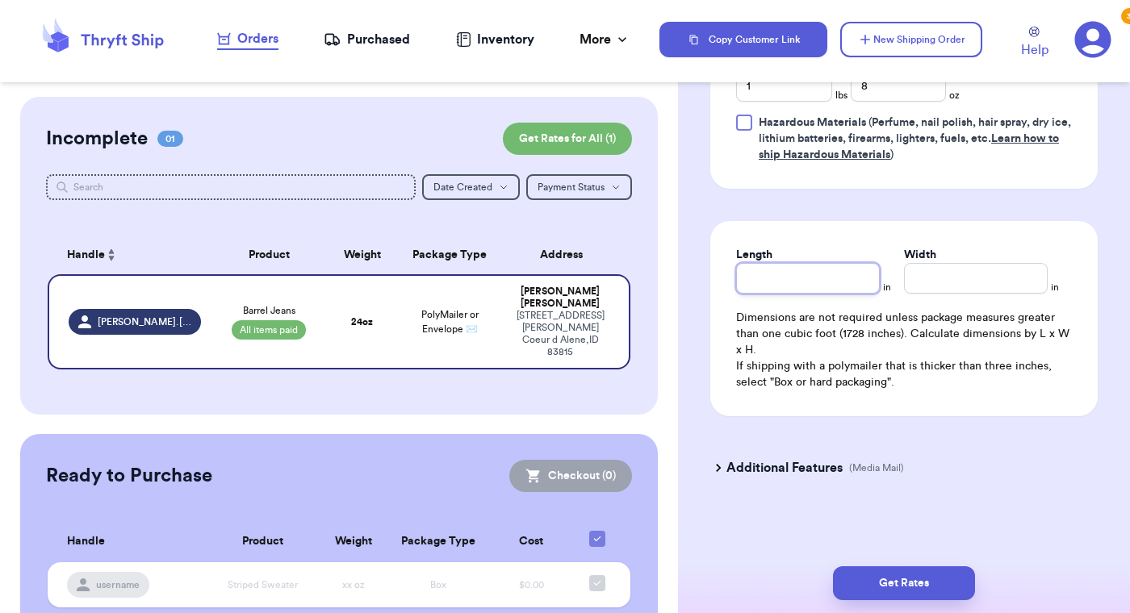
click at [812, 269] on input "Length" at bounding box center [808, 278] width 144 height 31
type input "8.5"
click at [954, 274] on input "Width *" at bounding box center [976, 278] width 144 height 31
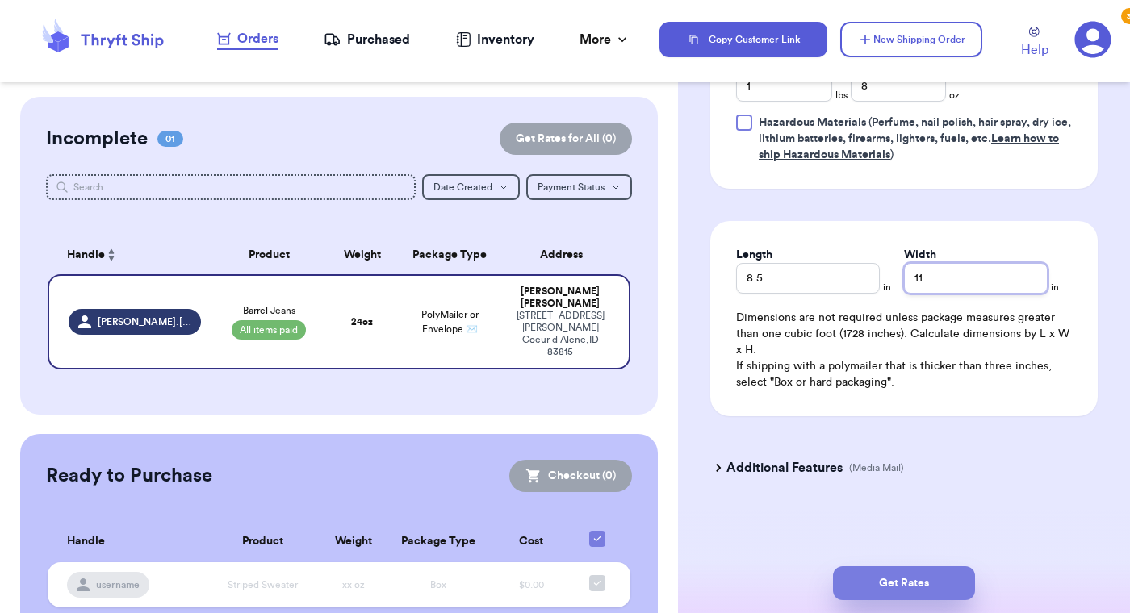
type input "11"
click at [921, 581] on button "Get Rates" at bounding box center [904, 583] width 142 height 34
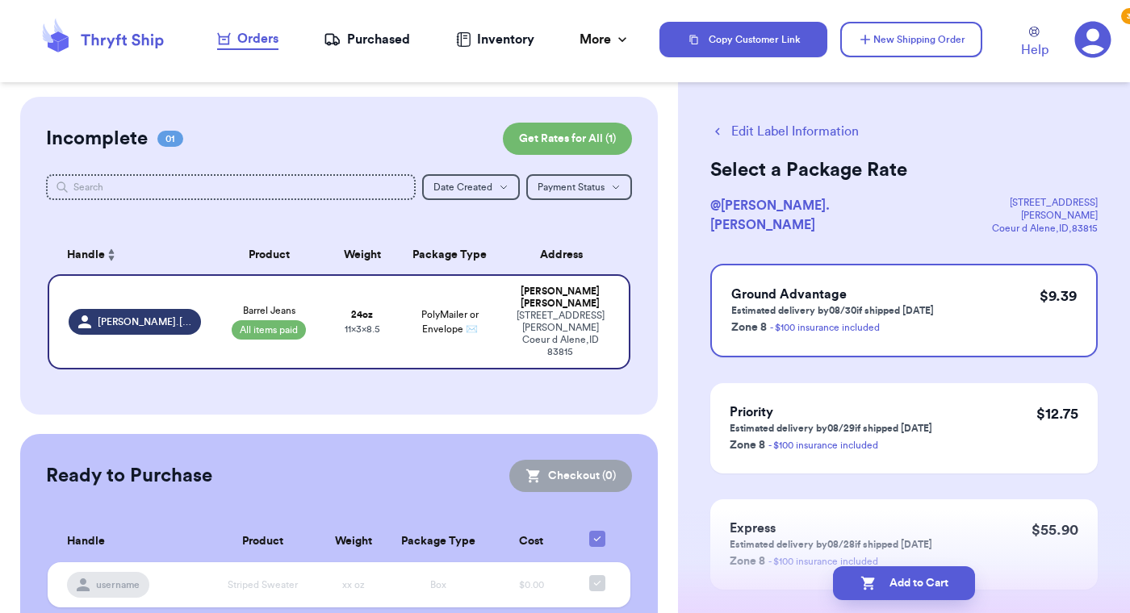
scroll to position [0, 0]
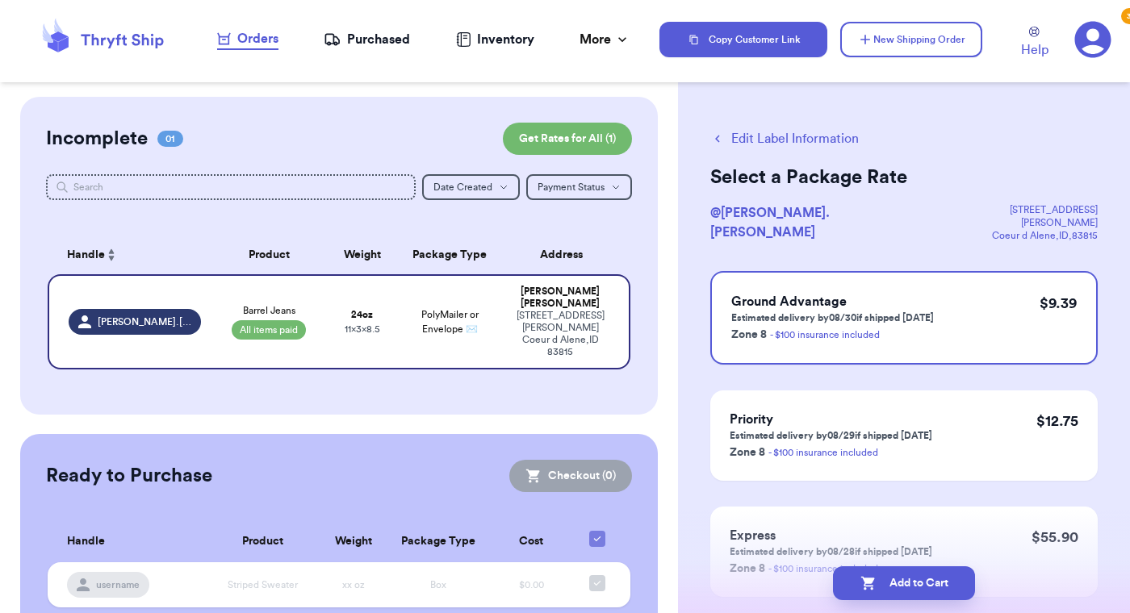
click at [782, 132] on button "Edit Label Information" at bounding box center [784, 138] width 148 height 19
select select "paid"
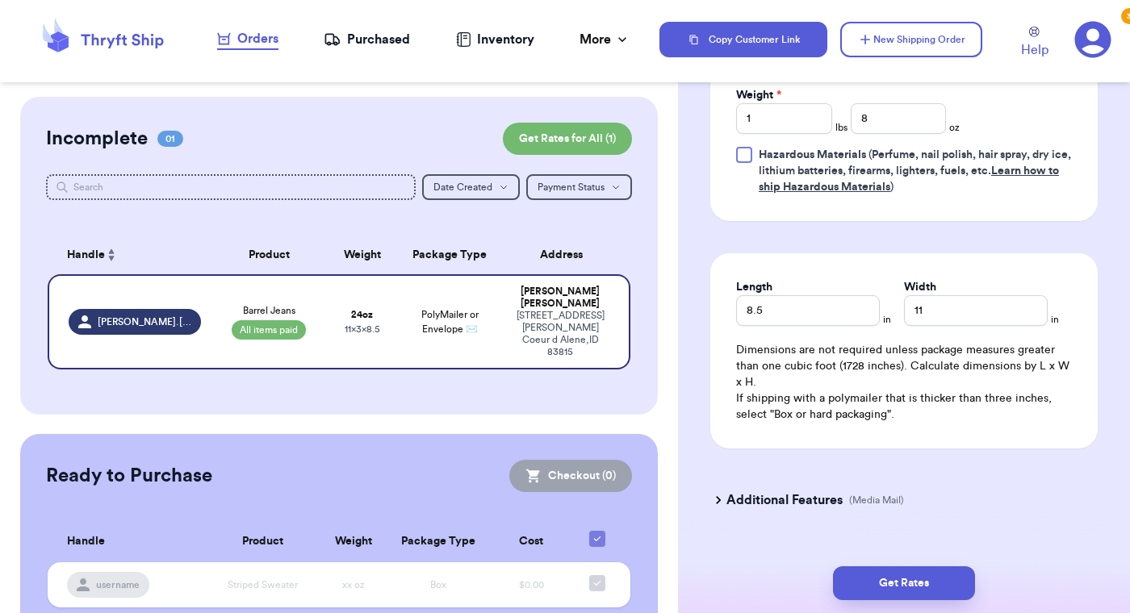
scroll to position [837, 0]
click at [890, 125] on input "8" at bounding box center [898, 120] width 96 height 31
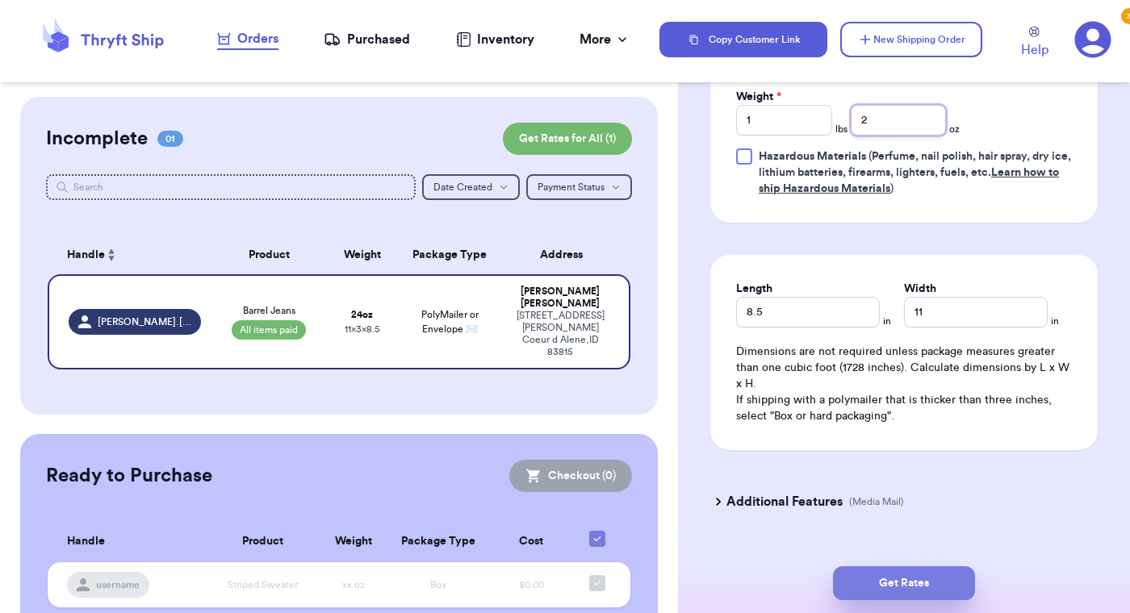
type input "2"
click at [899, 579] on button "Get Rates" at bounding box center [904, 583] width 142 height 34
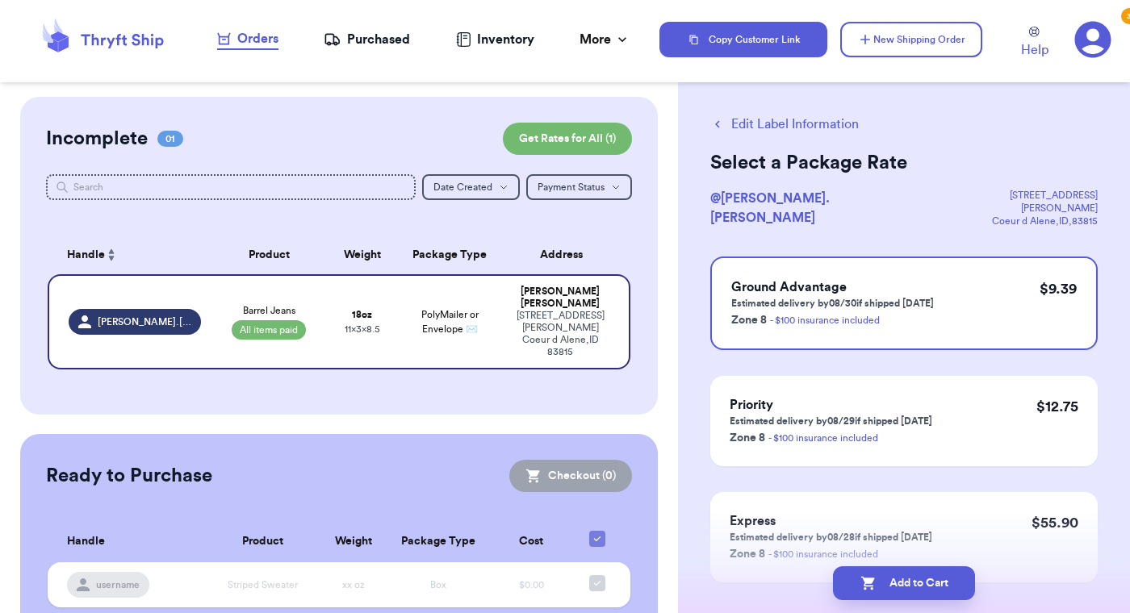
scroll to position [0, 0]
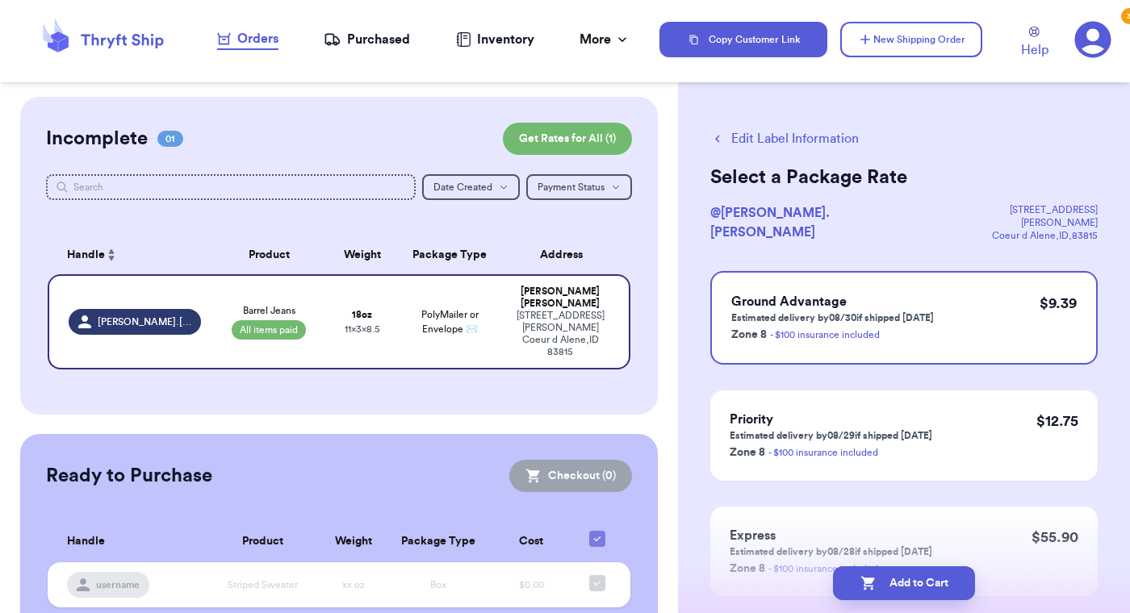
click at [740, 136] on button "Edit Label Information" at bounding box center [784, 138] width 148 height 19
select select "paid"
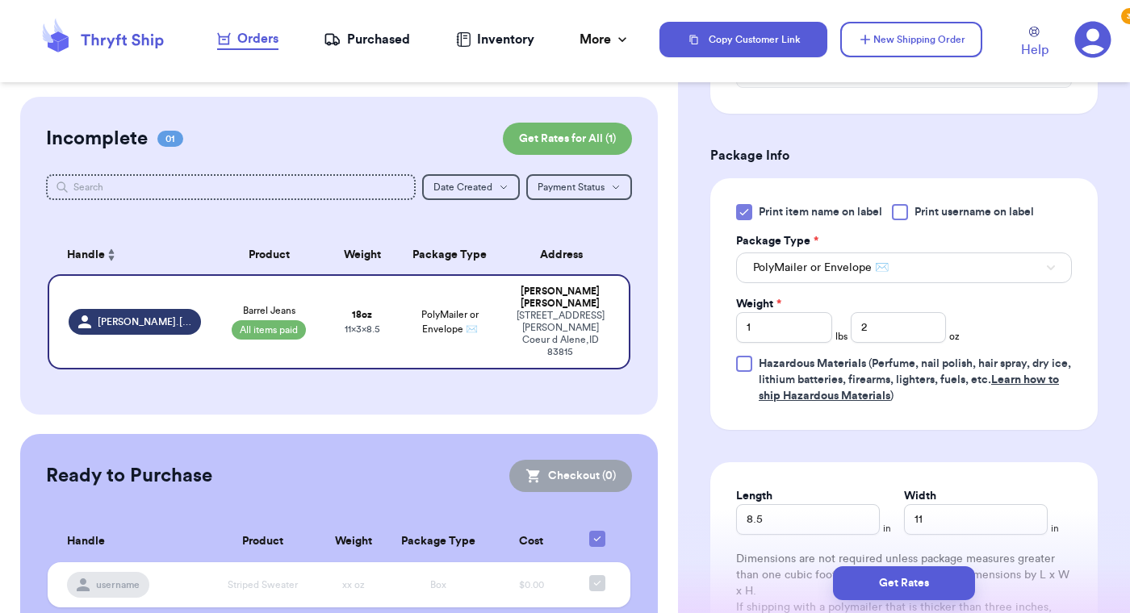
scroll to position [695, 0]
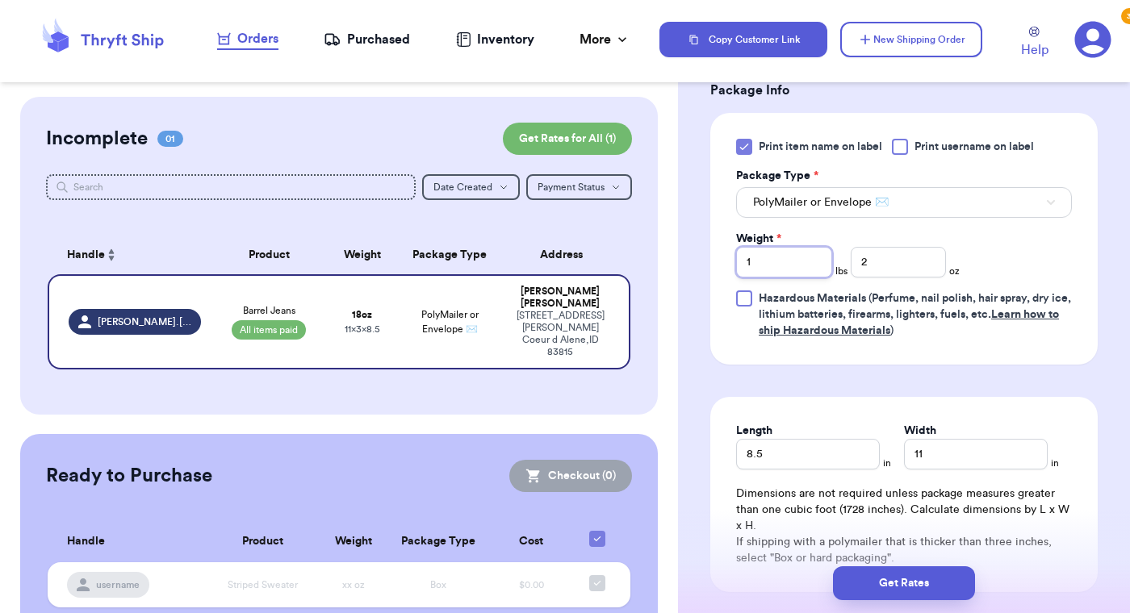
click at [785, 256] on input "1" at bounding box center [784, 262] width 96 height 31
click at [883, 268] on input "2" at bounding box center [898, 262] width 96 height 31
type input "15"
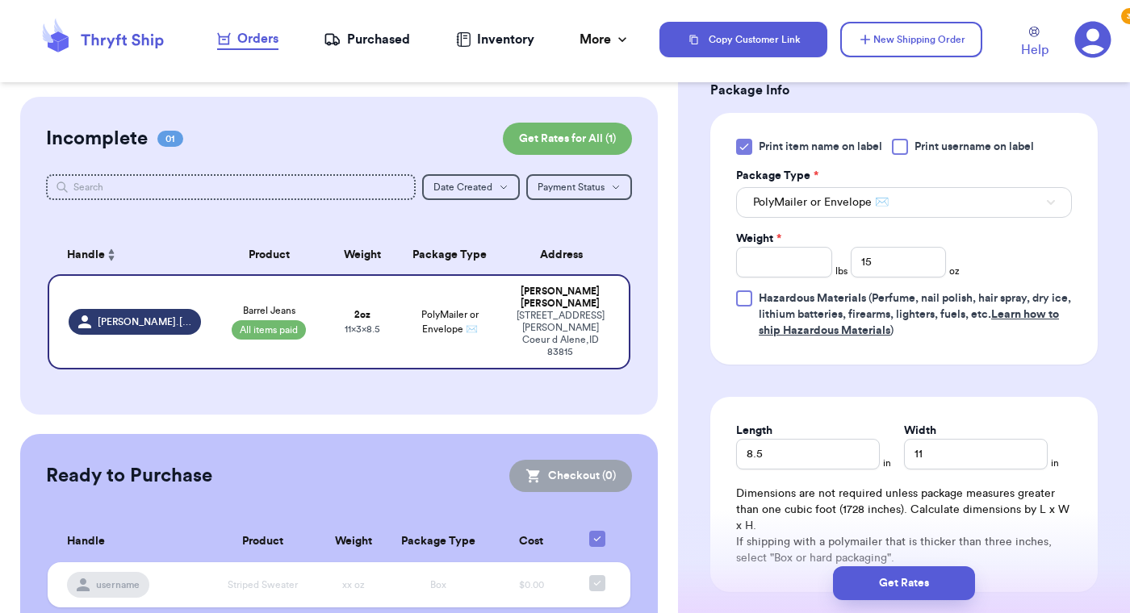
click at [1019, 268] on div "Print item name on label Print username on label Package Type * PolyMailer or E…" at bounding box center [904, 239] width 336 height 200
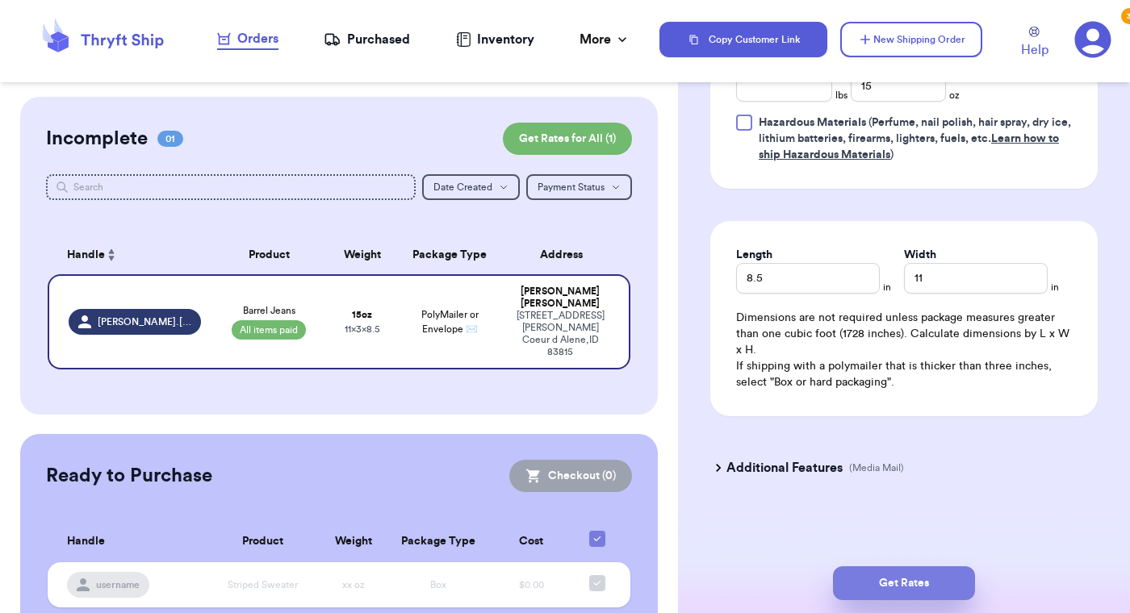
click at [880, 586] on button "Get Rates" at bounding box center [904, 583] width 142 height 34
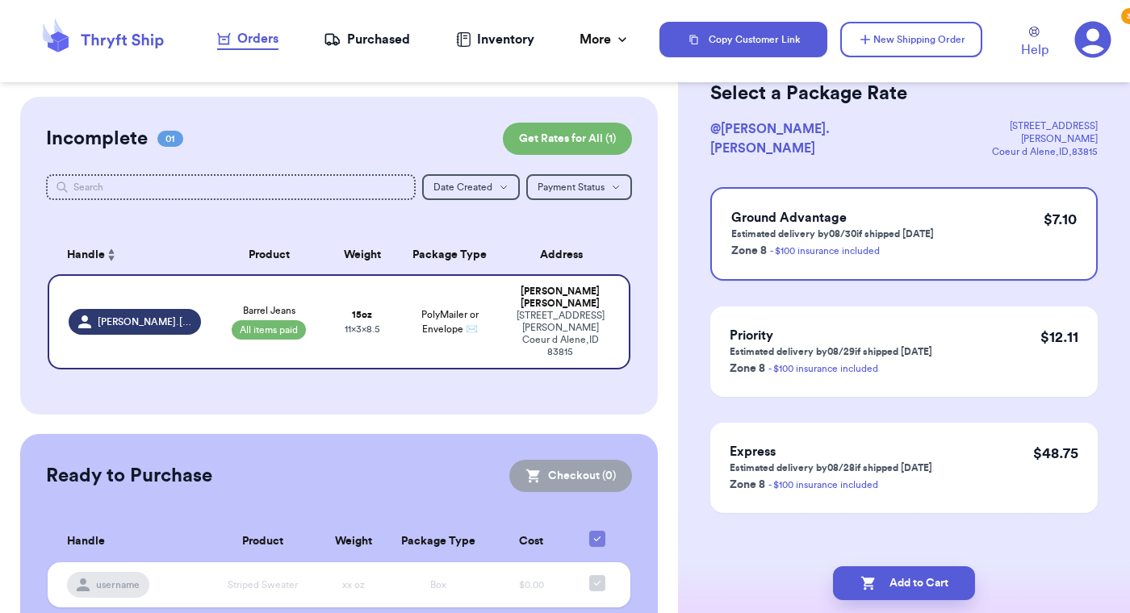
scroll to position [0, 0]
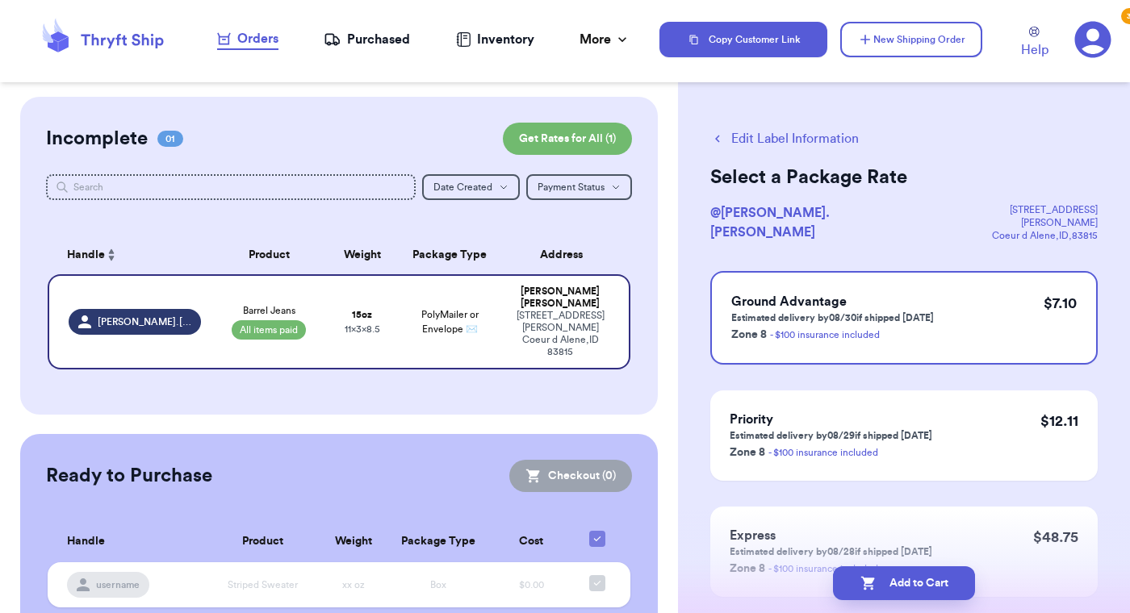
click at [731, 141] on button "Edit Label Information" at bounding box center [784, 138] width 148 height 19
select select "paid"
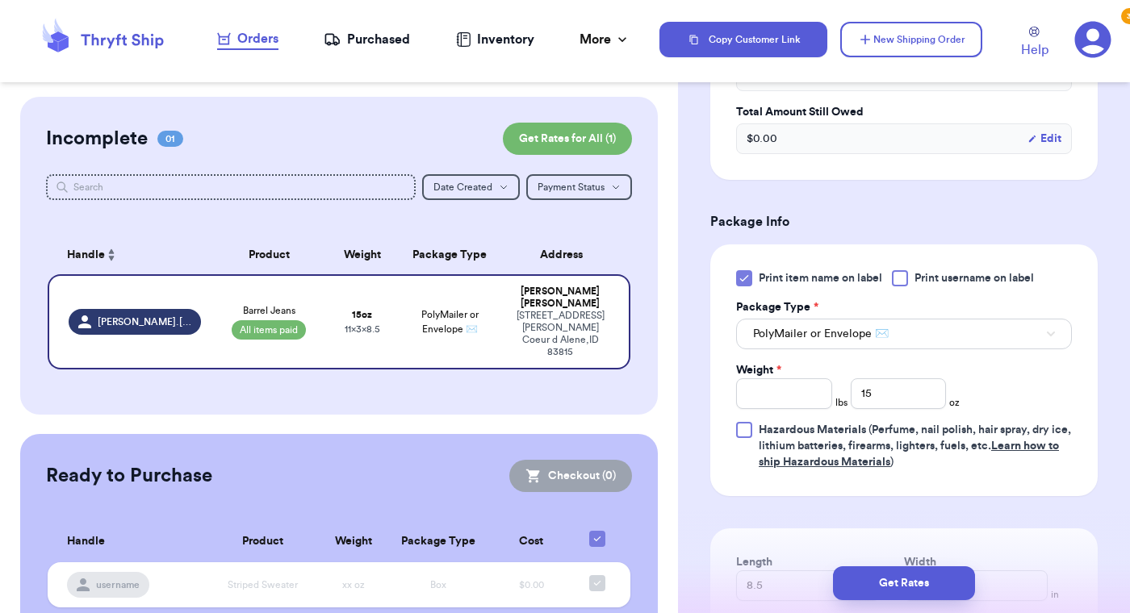
scroll to position [561, 0]
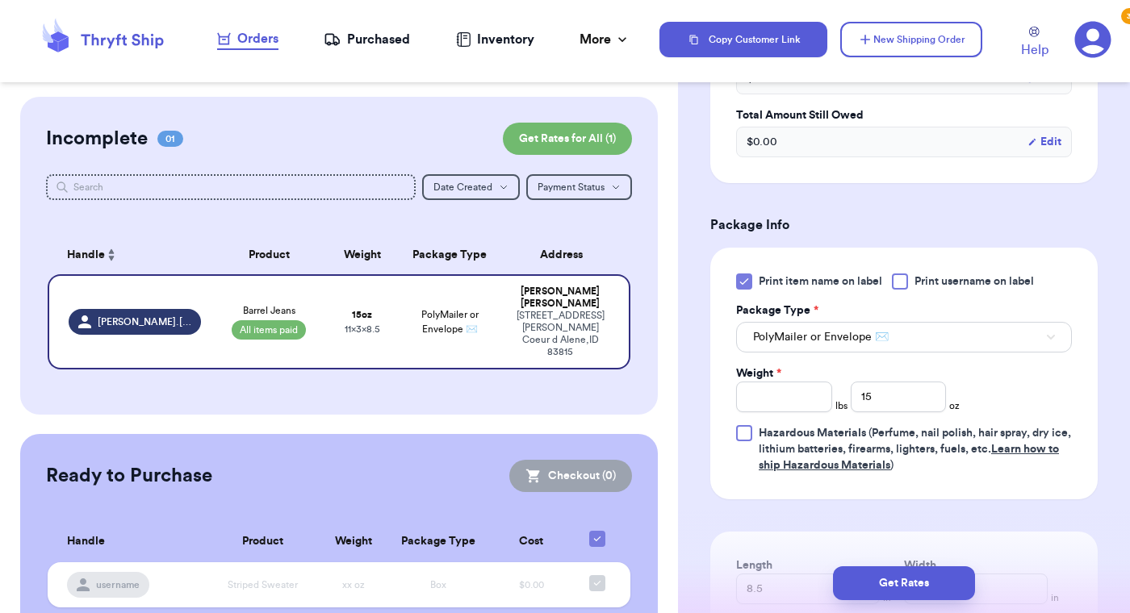
click at [783, 414] on div "Print item name on label Print username on label Package Type * PolyMailer or E…" at bounding box center [904, 374] width 336 height 200
click at [794, 396] on input "Weight *" at bounding box center [784, 397] width 96 height 31
type input "1"
click at [907, 390] on input "15" at bounding box center [898, 397] width 96 height 31
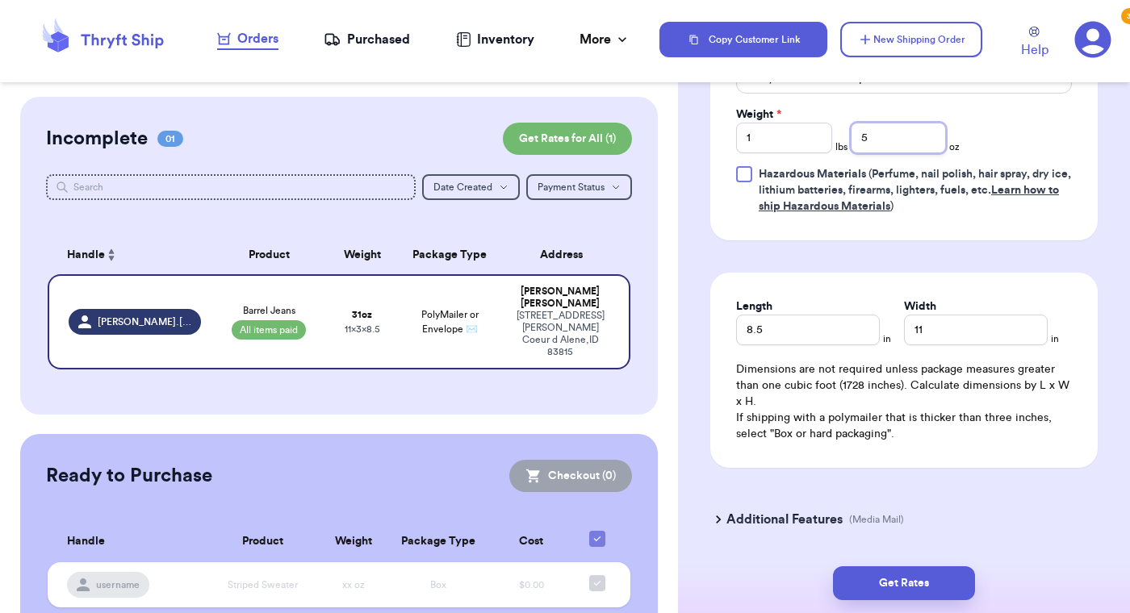
scroll to position [852, 0]
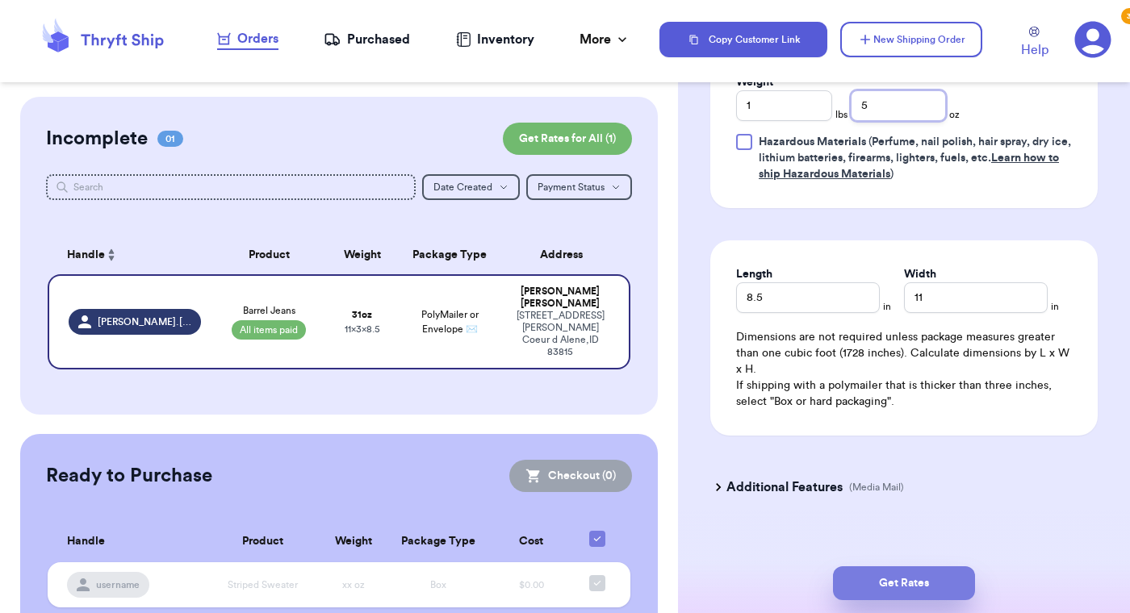
type input "5"
click at [887, 583] on button "Get Rates" at bounding box center [904, 583] width 142 height 34
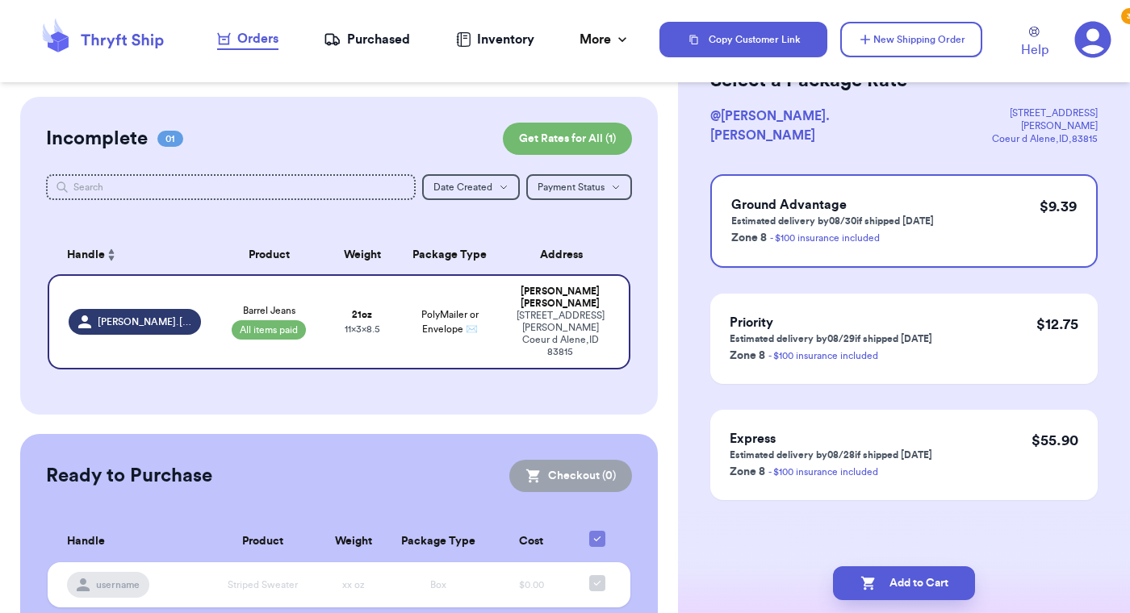
scroll to position [84, 0]
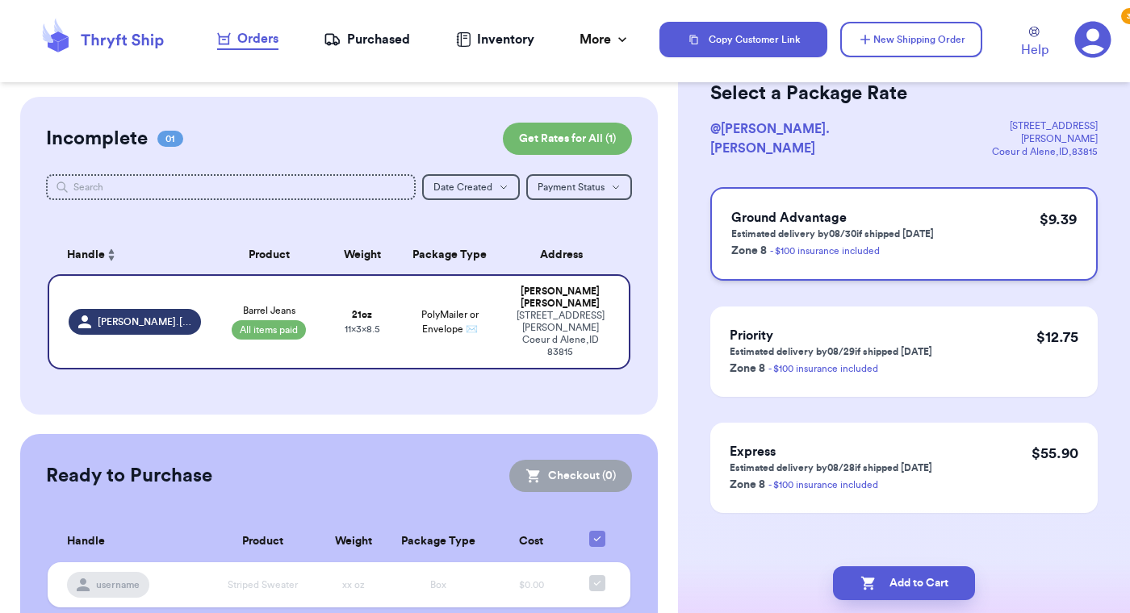
click at [960, 217] on div "Ground Advantage Estimated delivery by 08/30 if shipped [DATE] Zone 8 - $100 in…" at bounding box center [903, 234] width 387 height 94
click at [887, 587] on button "Add to Cart" at bounding box center [904, 583] width 142 height 34
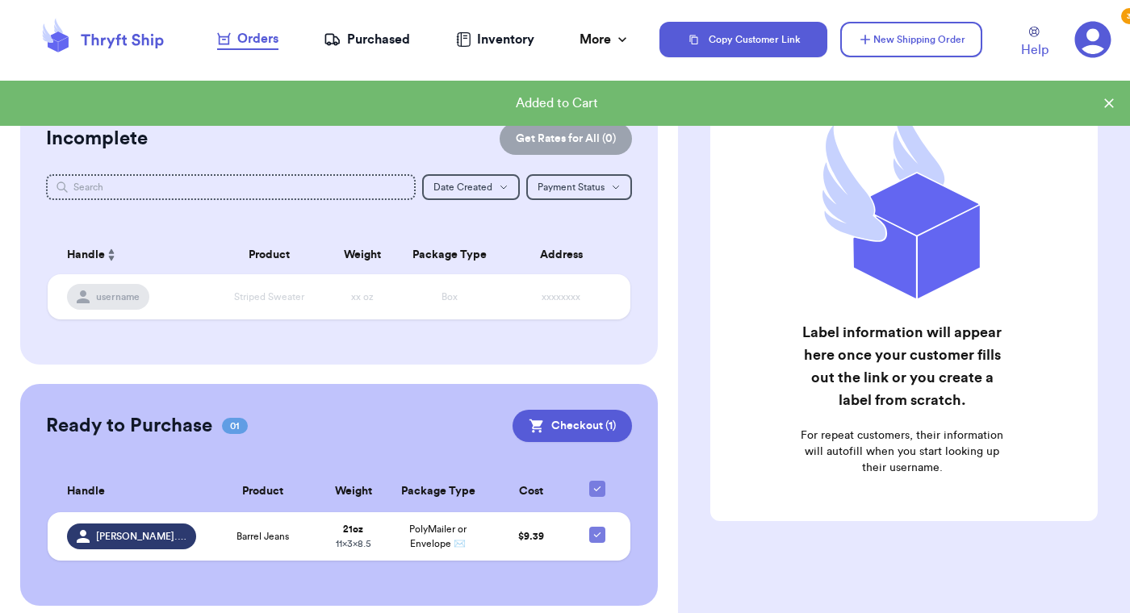
scroll to position [0, 0]
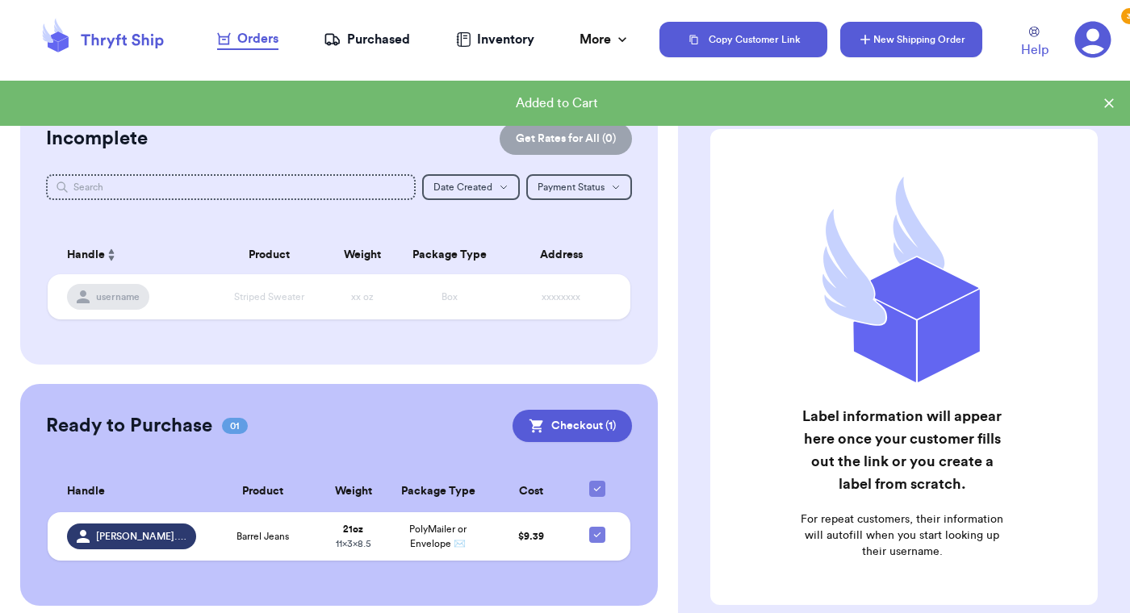
click at [869, 44] on icon "button" at bounding box center [865, 39] width 16 height 16
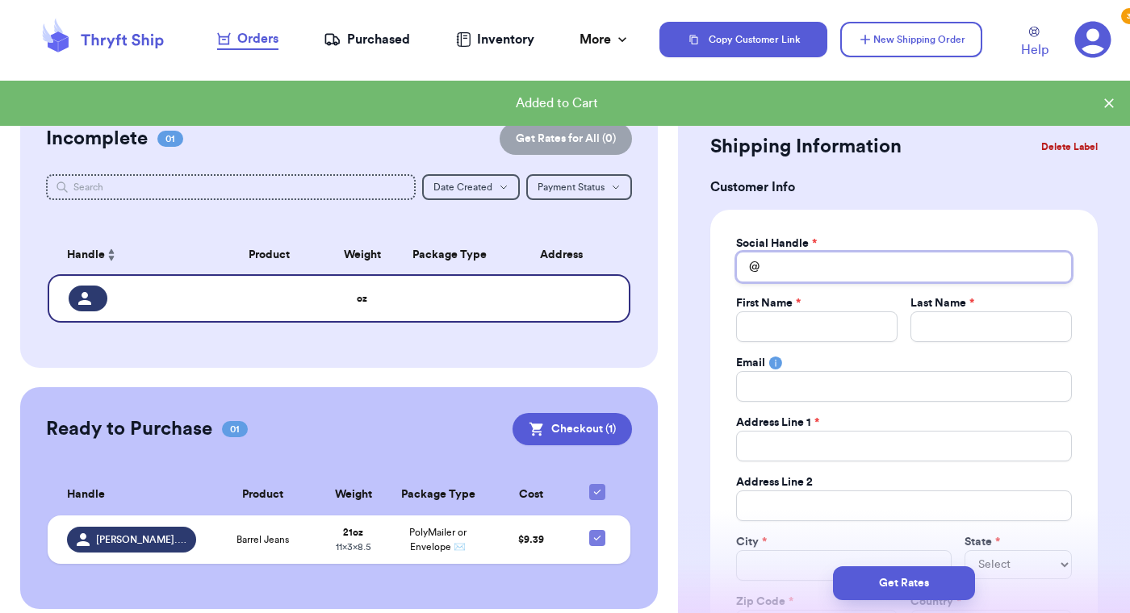
click at [778, 274] on input "Total Amount Paid" at bounding box center [904, 267] width 336 height 31
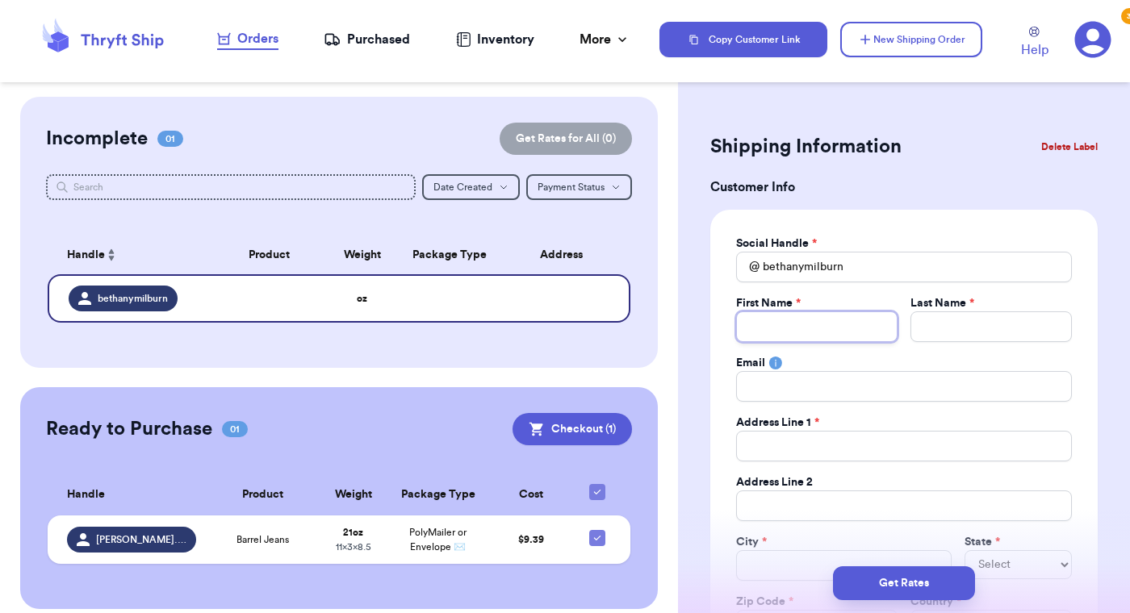
click at [768, 341] on input "Total Amount Paid" at bounding box center [816, 326] width 161 height 31
click at [936, 319] on input "Total Amount Paid" at bounding box center [990, 326] width 161 height 31
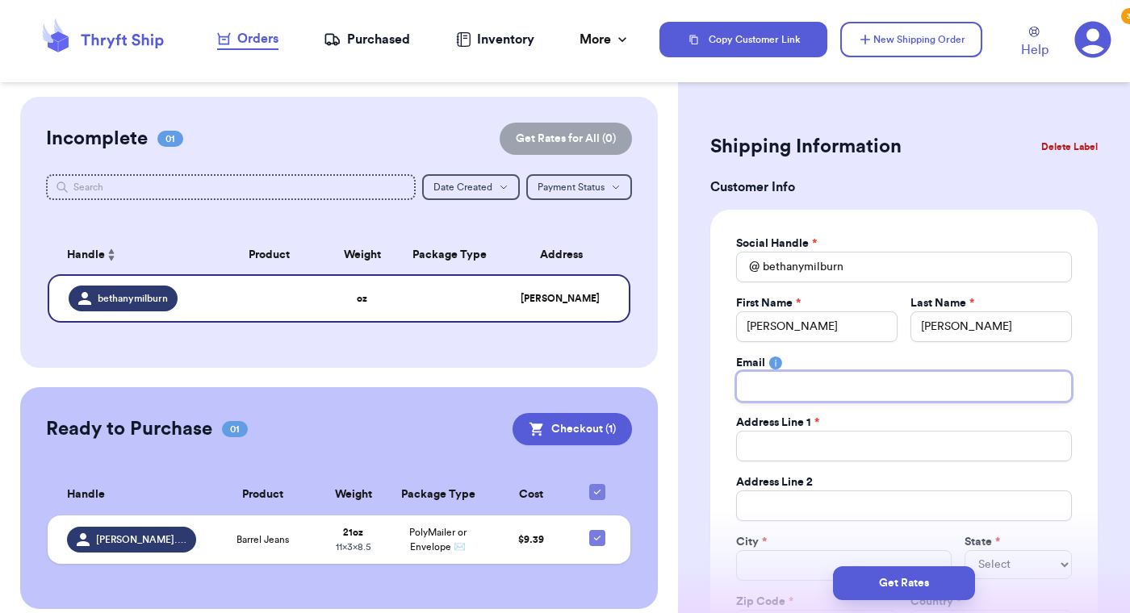
click at [870, 401] on input "Total Amount Paid" at bounding box center [904, 386] width 336 height 31
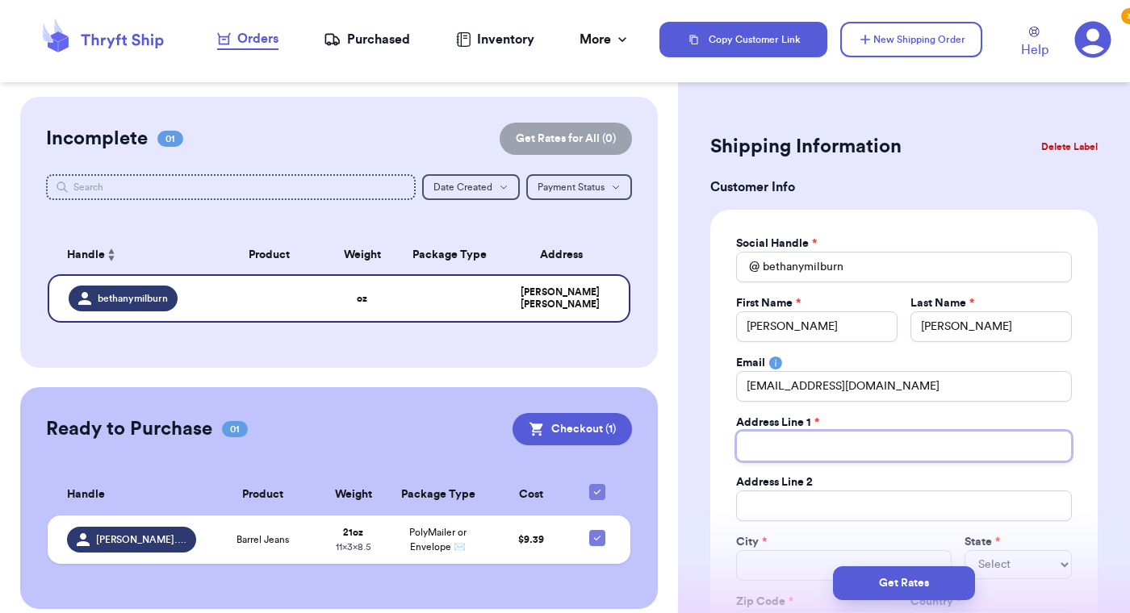
click at [800, 456] on input "Total Amount Paid" at bounding box center [904, 446] width 336 height 31
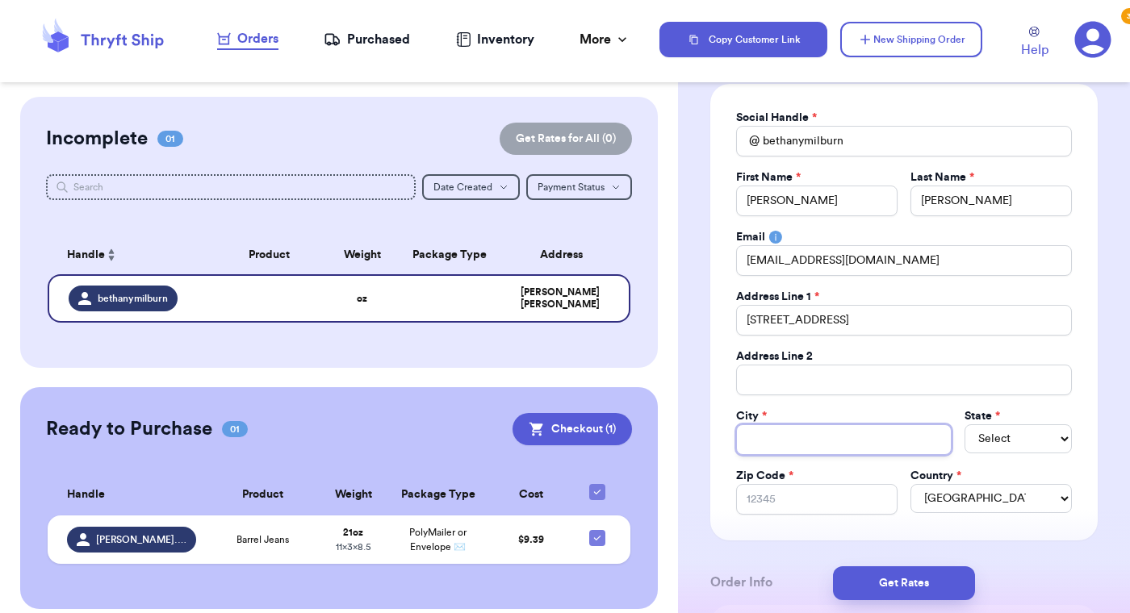
click at [779, 432] on input "Total Amount Paid" at bounding box center [843, 439] width 215 height 31
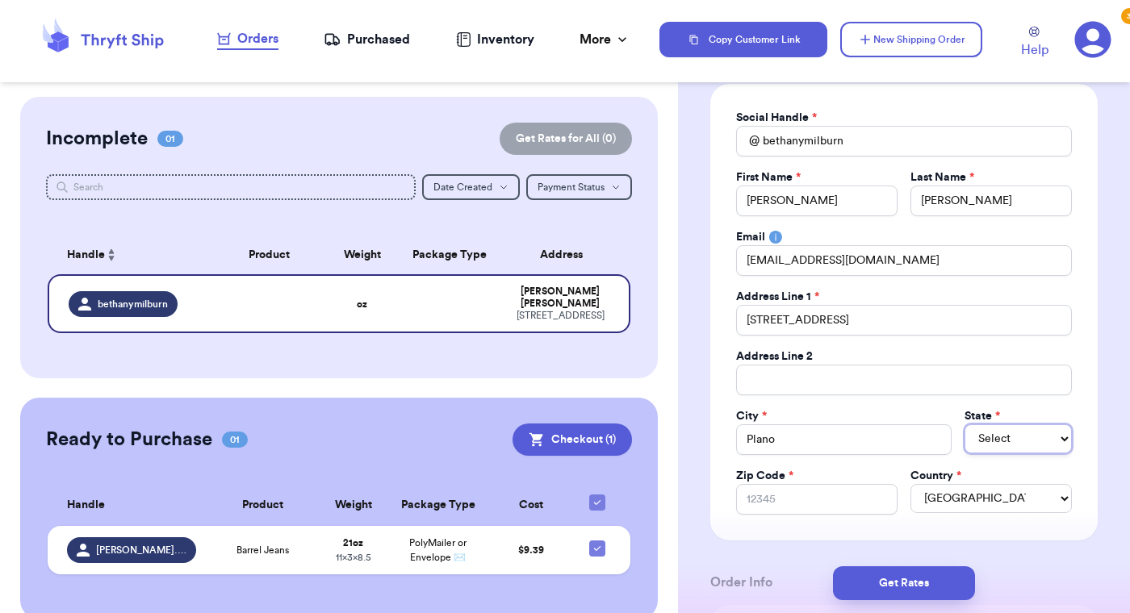
click at [964, 424] on select "Select AL AK AZ AR CA CO [GEOGRAPHIC_DATA] DE DC [GEOGRAPHIC_DATA] [GEOGRAPHIC_…" at bounding box center [1017, 438] width 107 height 29
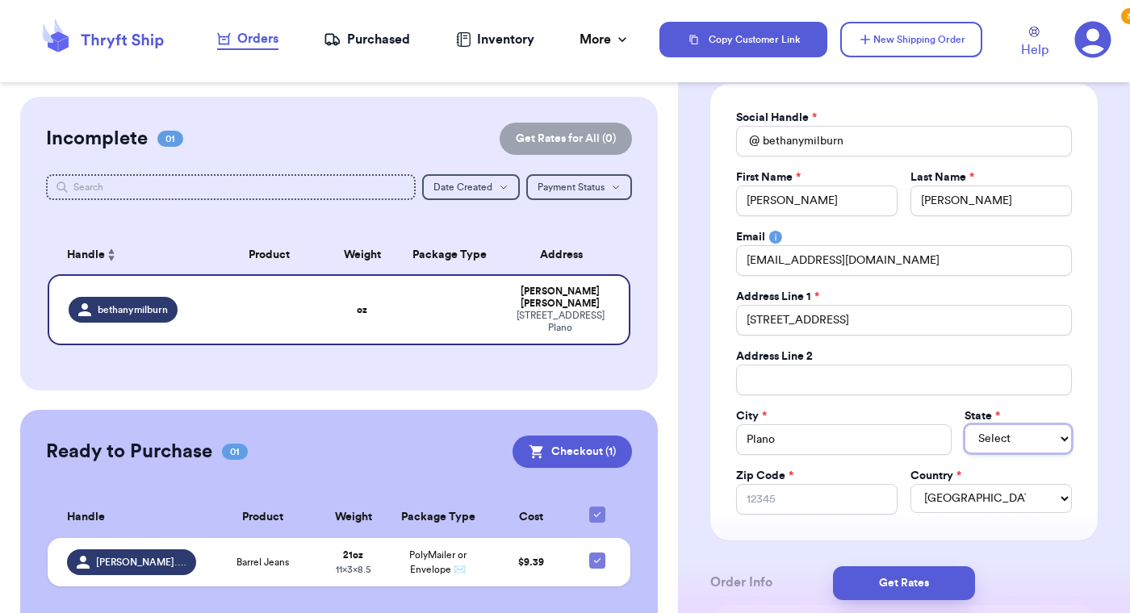
click option "[GEOGRAPHIC_DATA]" at bounding box center [0, 0] width 0 height 0
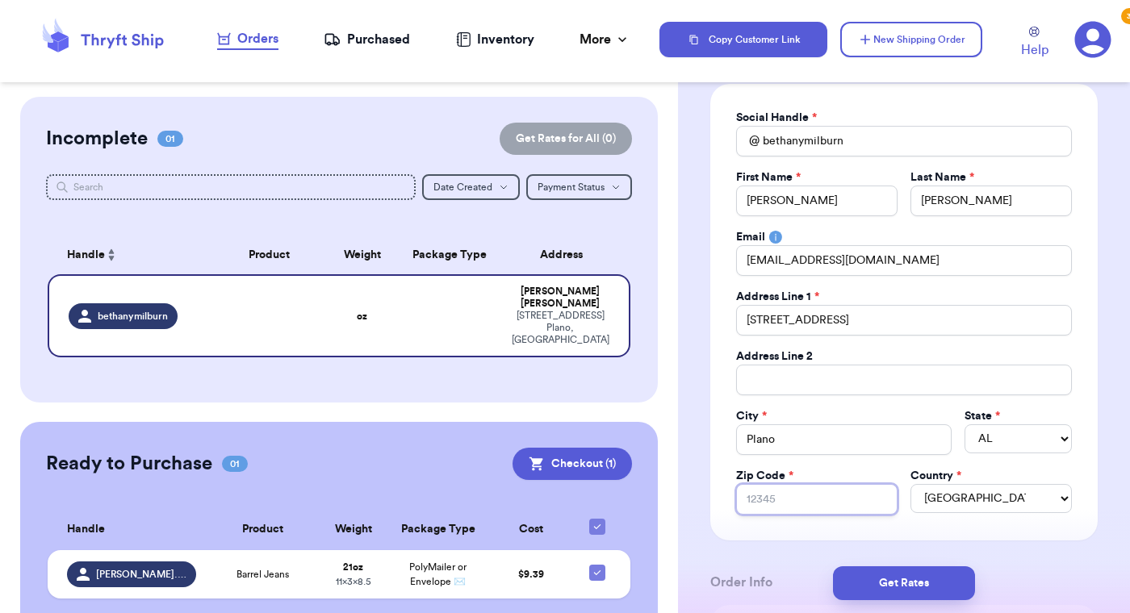
click at [819, 508] on input "Zip Code *" at bounding box center [816, 499] width 161 height 31
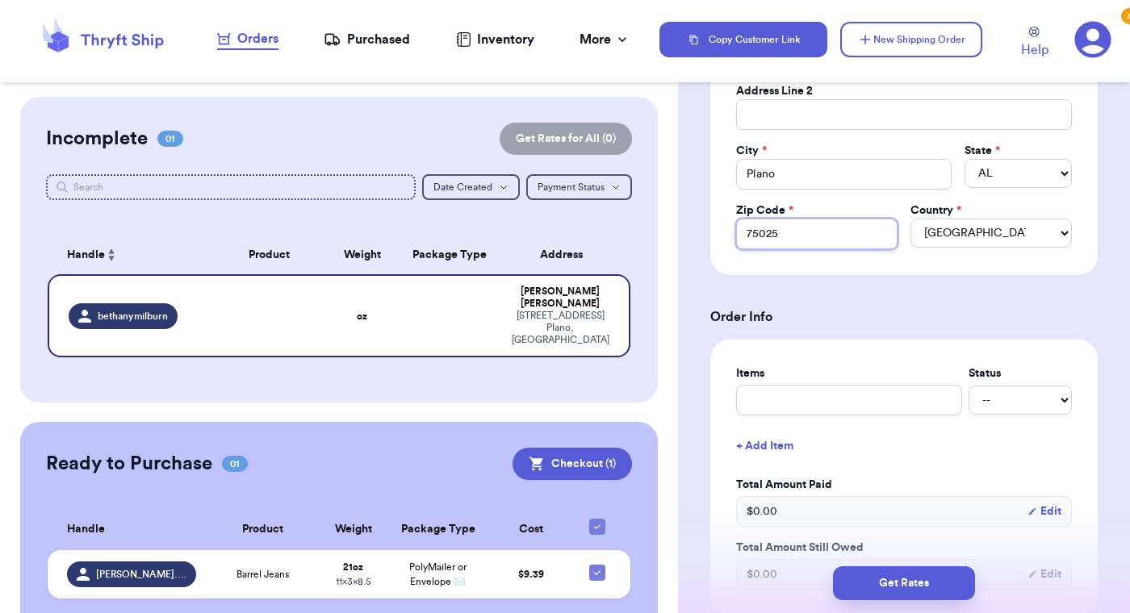
scroll to position [392, 0]
click at [821, 395] on input "text" at bounding box center [849, 399] width 226 height 31
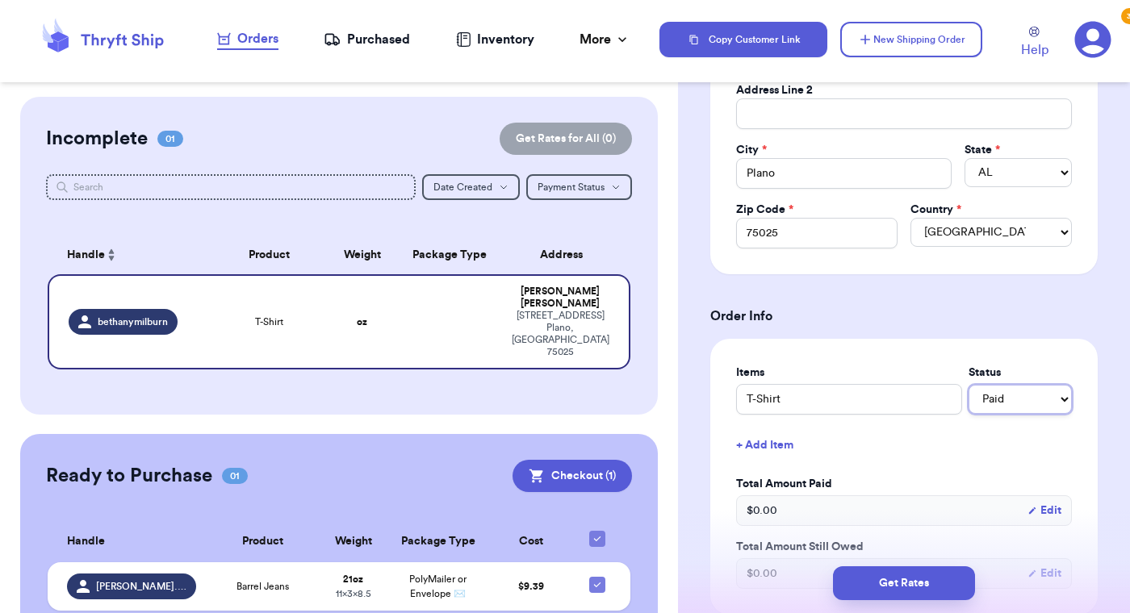
click option "Paid" at bounding box center [0, 0] width 0 height 0
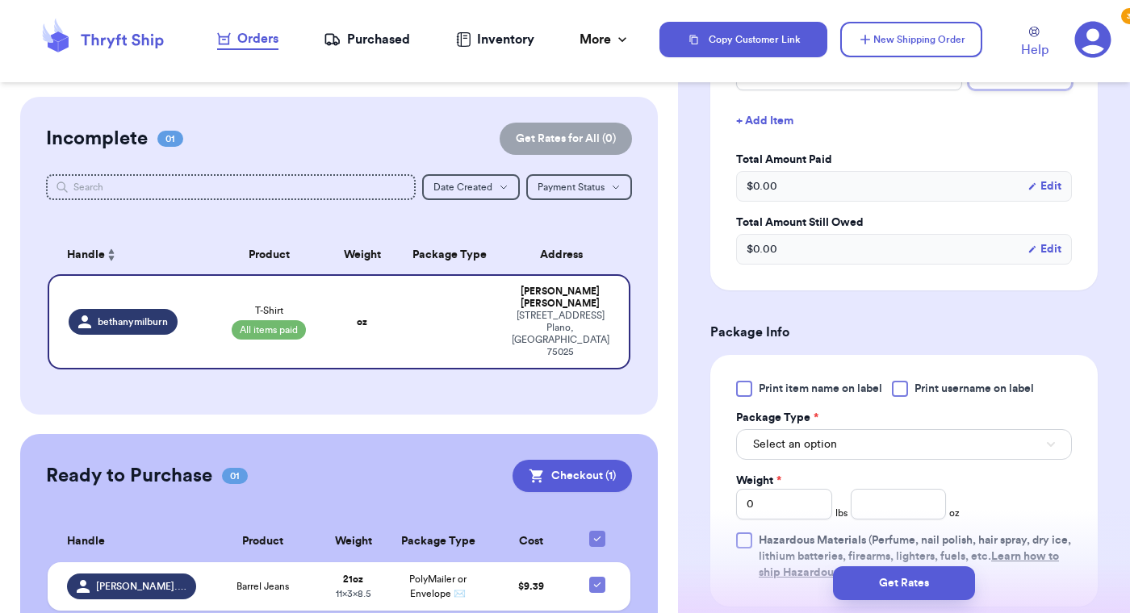
scroll to position [743, 0]
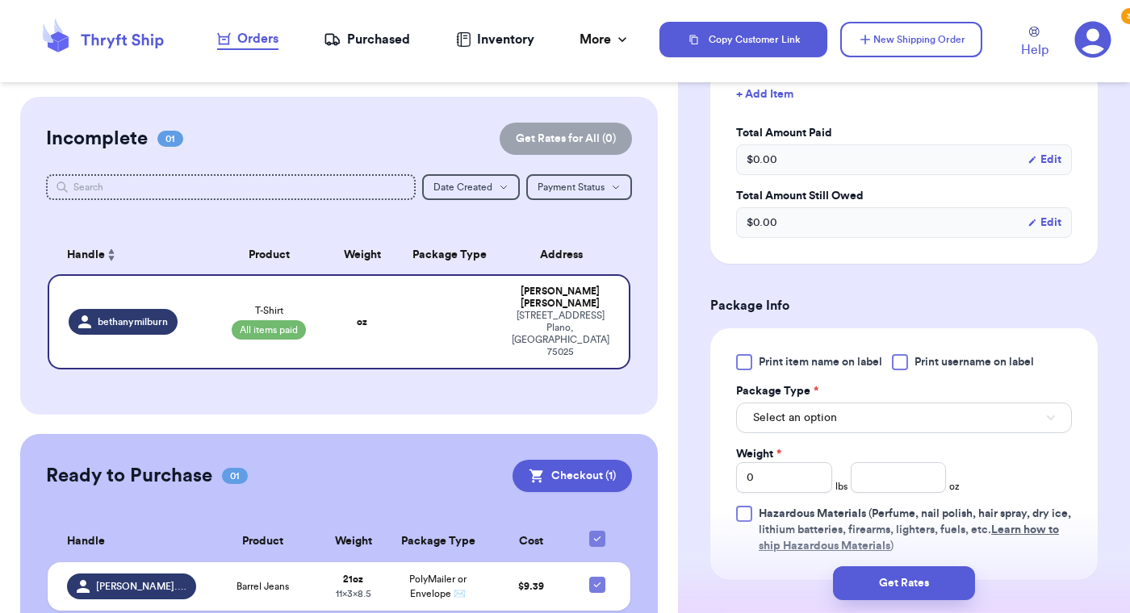
click at [748, 366] on div at bounding box center [744, 362] width 16 height 16
click at [0, 0] on input "Print item name on label" at bounding box center [0, 0] width 0 height 0
click at [834, 420] on span "Select an option" at bounding box center [795, 418] width 84 height 16
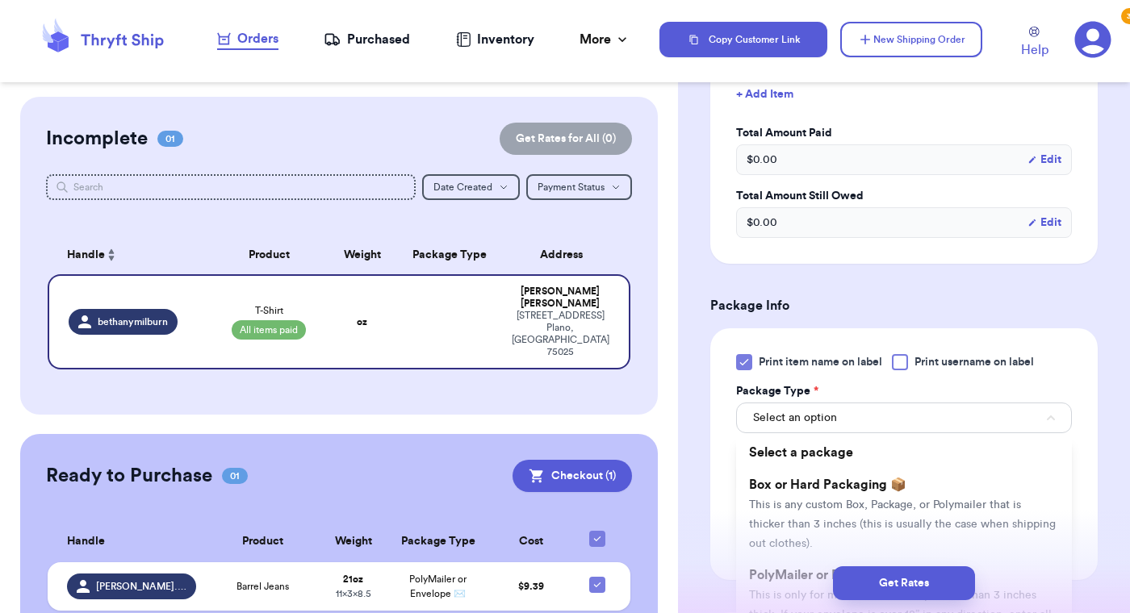
click at [796, 576] on div "Get Rates" at bounding box center [904, 583] width 426 height 34
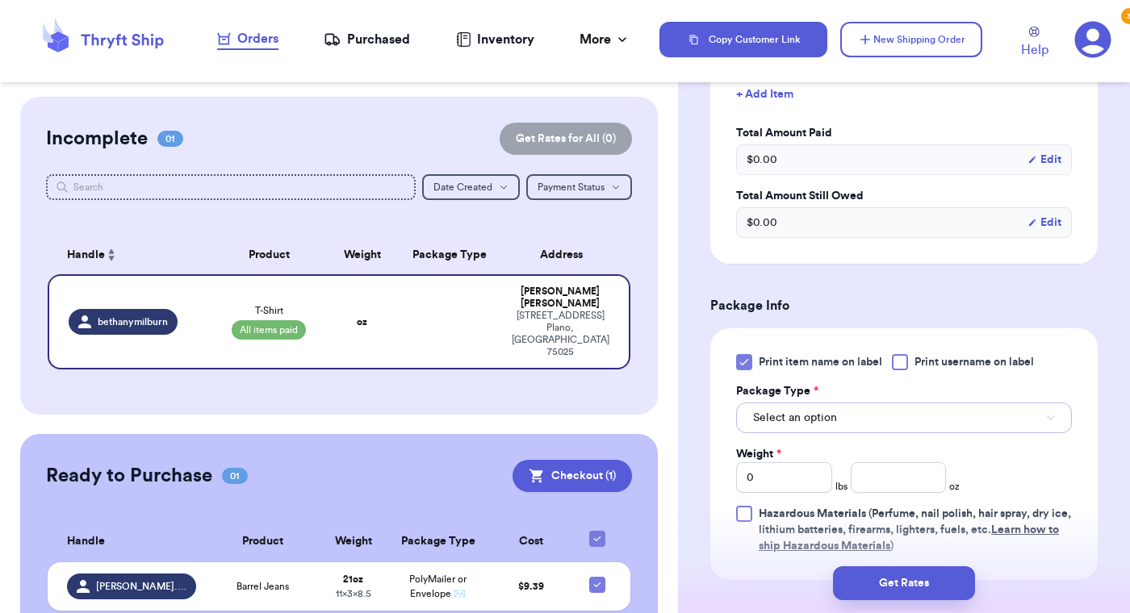
click at [835, 410] on span "Select an option" at bounding box center [795, 418] width 84 height 16
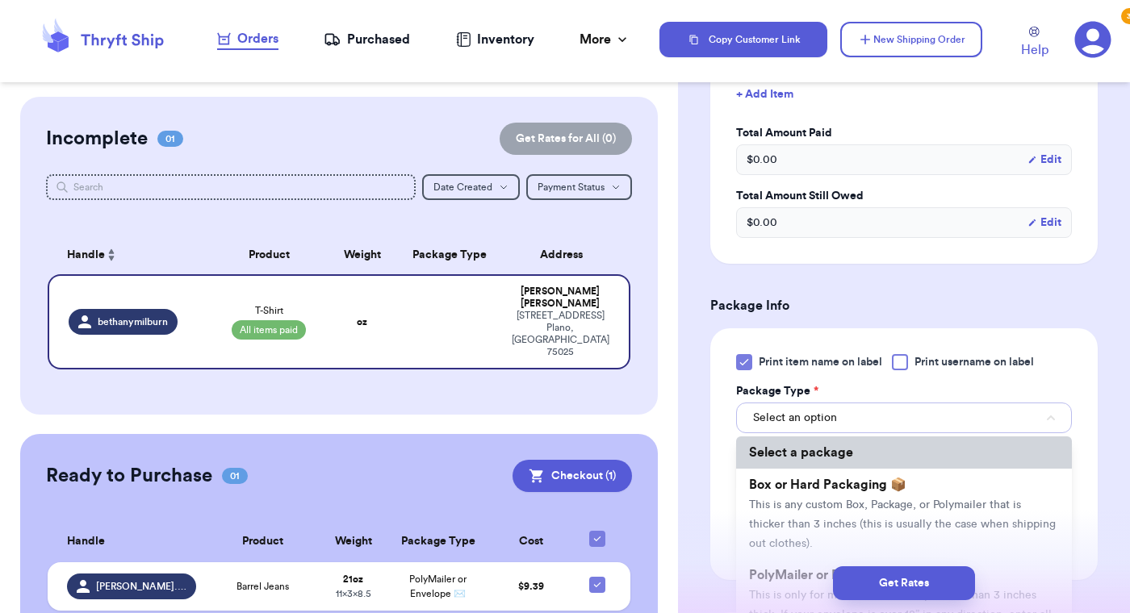
scroll to position [40, 0]
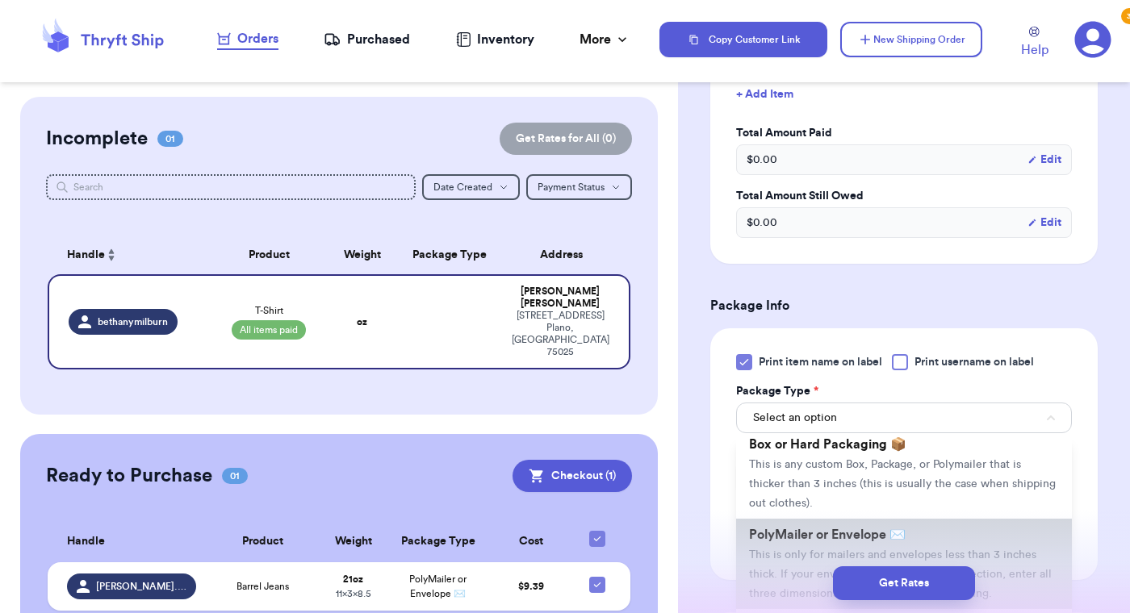
click at [821, 530] on span "PolyMailer or Envelope ✉️" at bounding box center [827, 534] width 157 height 13
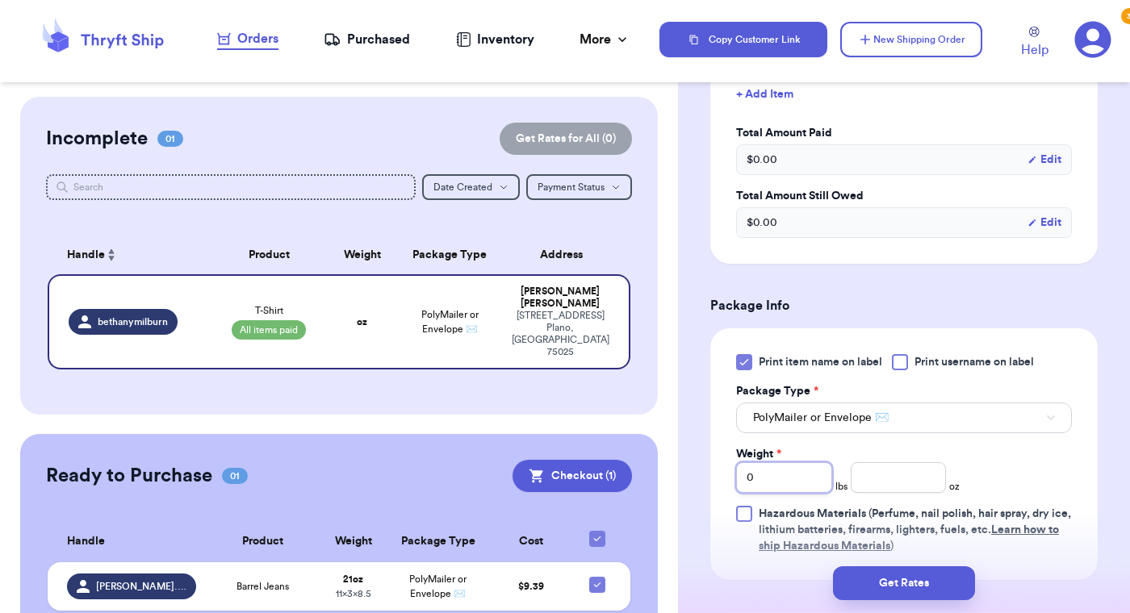
click at [789, 479] on input "0" at bounding box center [784, 477] width 96 height 31
click at [908, 481] on input "number" at bounding box center [898, 477] width 96 height 31
click at [940, 484] on input "8" at bounding box center [898, 477] width 96 height 31
click at [987, 459] on div "Print item name on label Print username on label Package Type * PolyMailer or E…" at bounding box center [904, 454] width 336 height 200
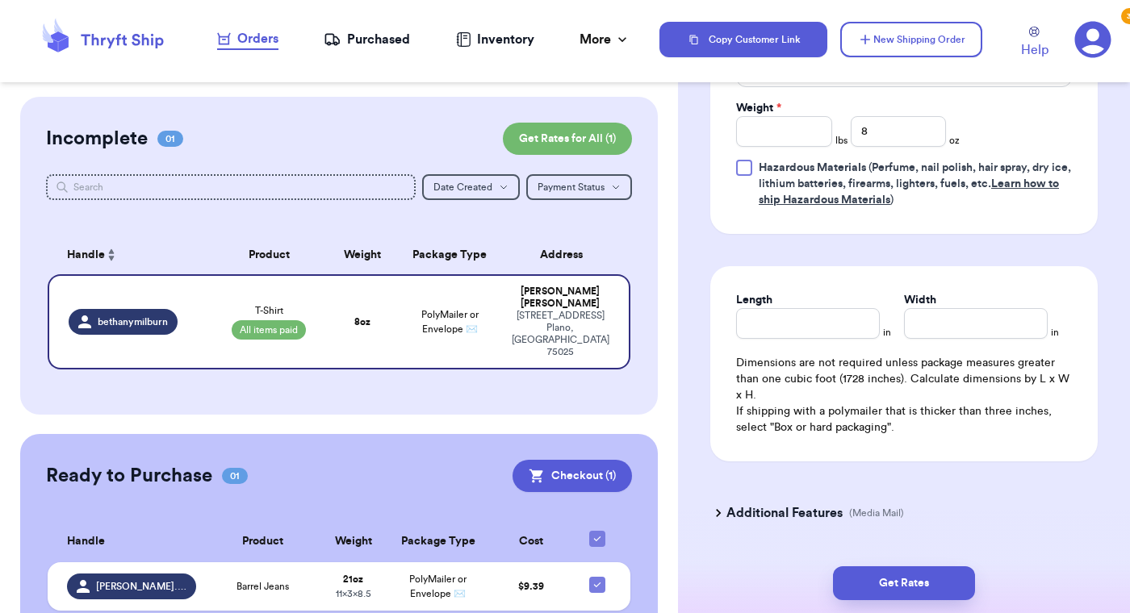
scroll to position [1101, 0]
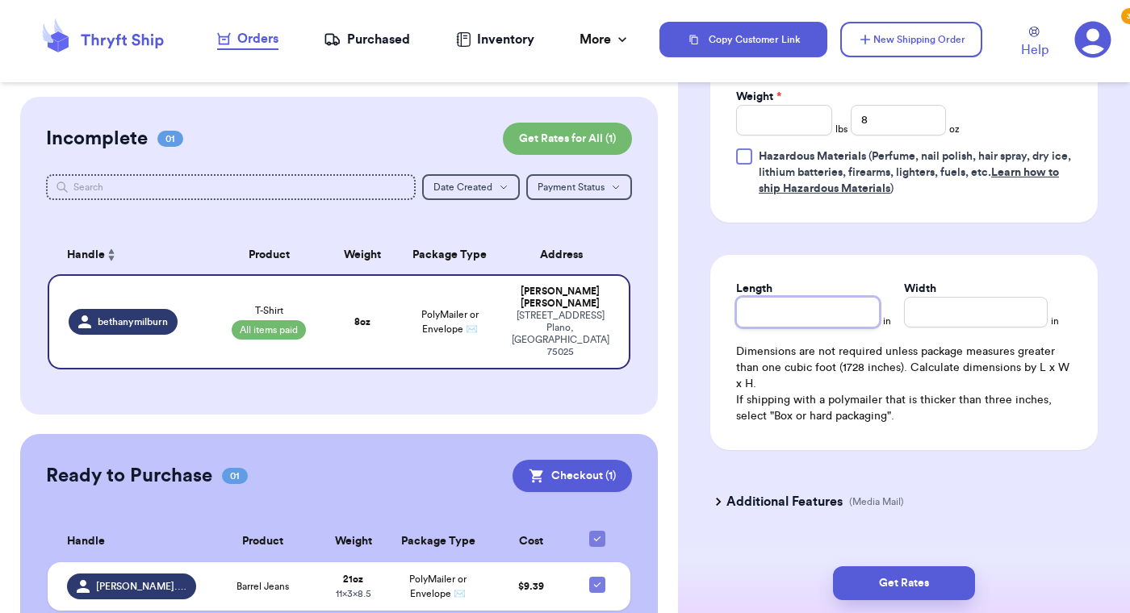
click at [829, 318] on input "Length" at bounding box center [808, 312] width 144 height 31
click at [963, 315] on input "Width *" at bounding box center [976, 312] width 144 height 31
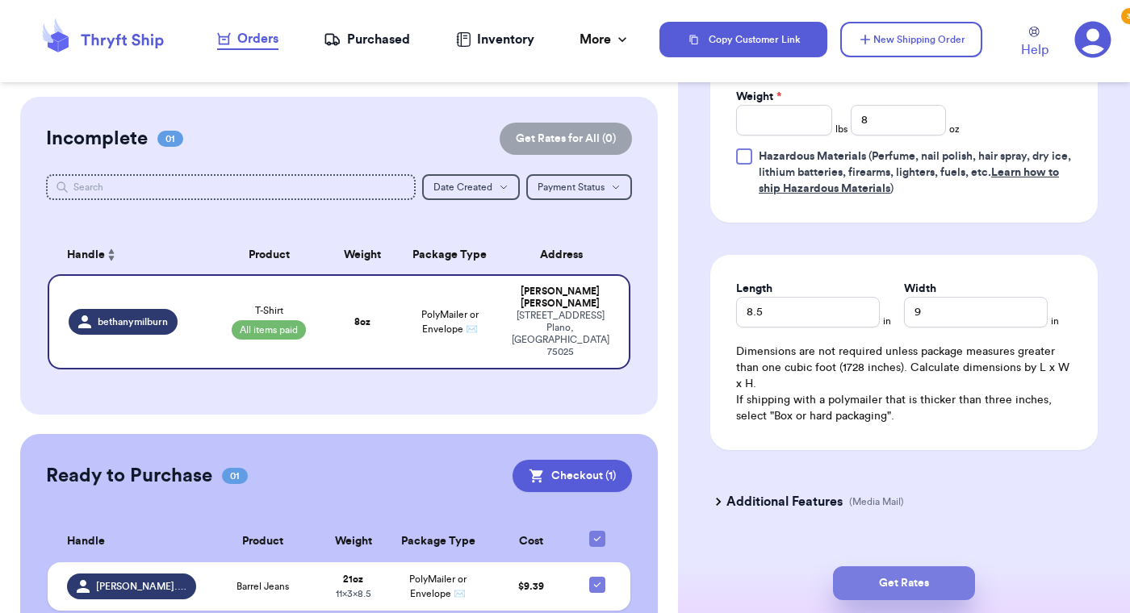
click at [915, 581] on button "Get Rates" at bounding box center [904, 583] width 142 height 34
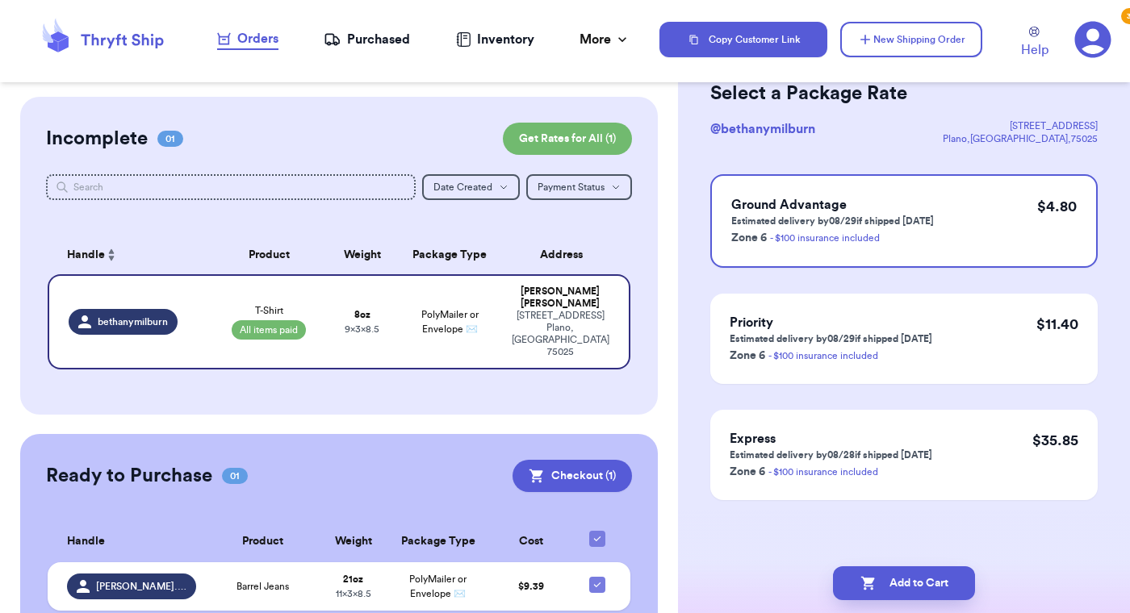
scroll to position [0, 0]
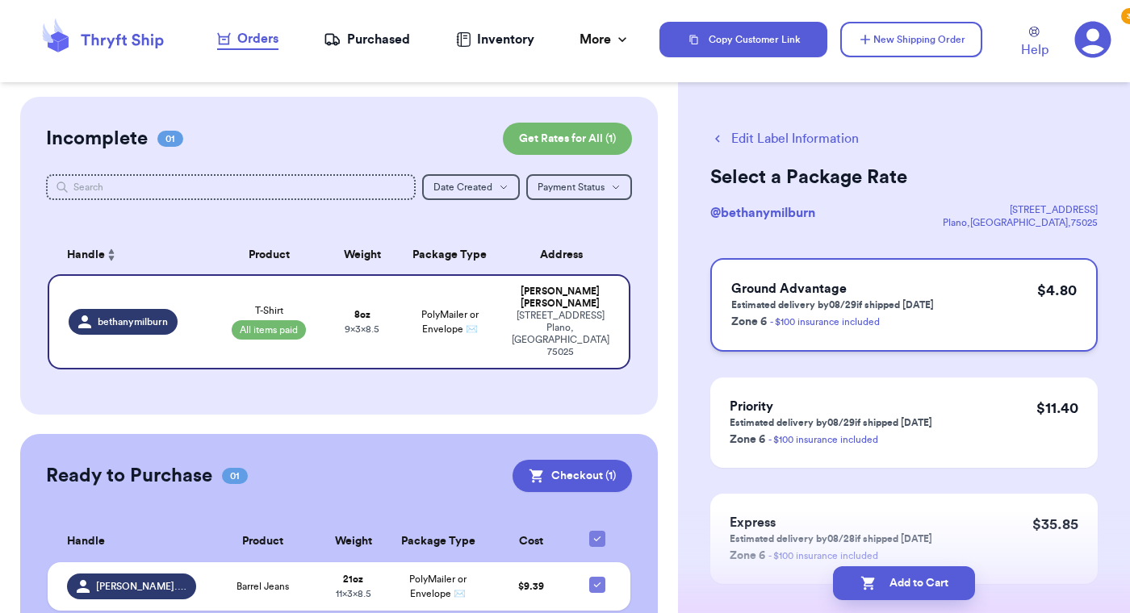
click at [950, 296] on div "Ground Advantage Estimated delivery by 08/29 if shipped [DATE] Zone 6 - $100 in…" at bounding box center [903, 305] width 387 height 94
click at [898, 584] on button "Add to Cart" at bounding box center [904, 583] width 142 height 34
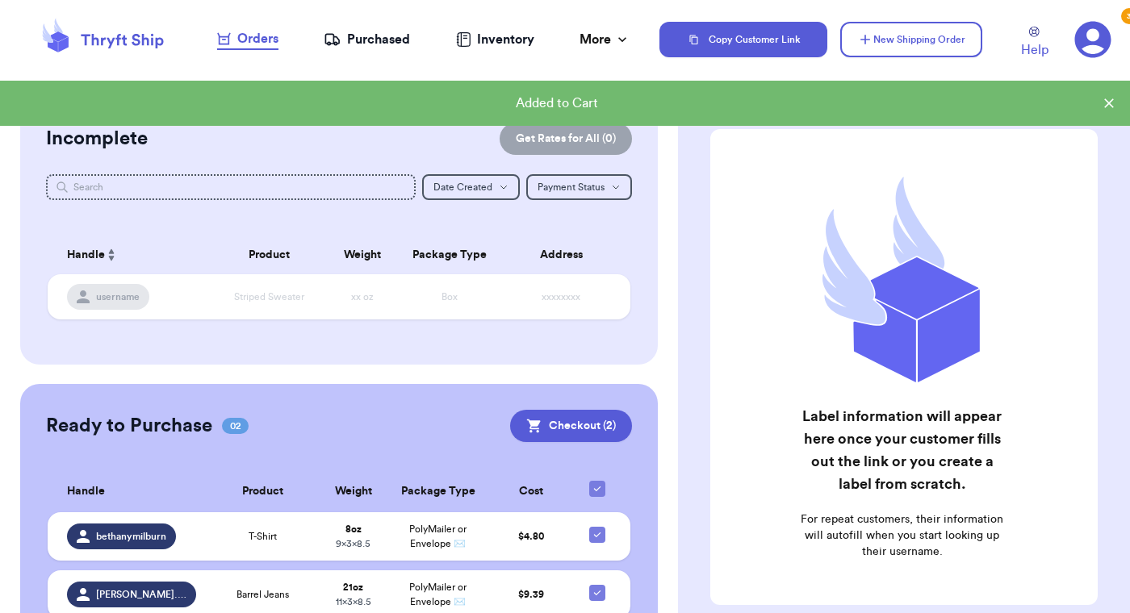
scroll to position [70, 0]
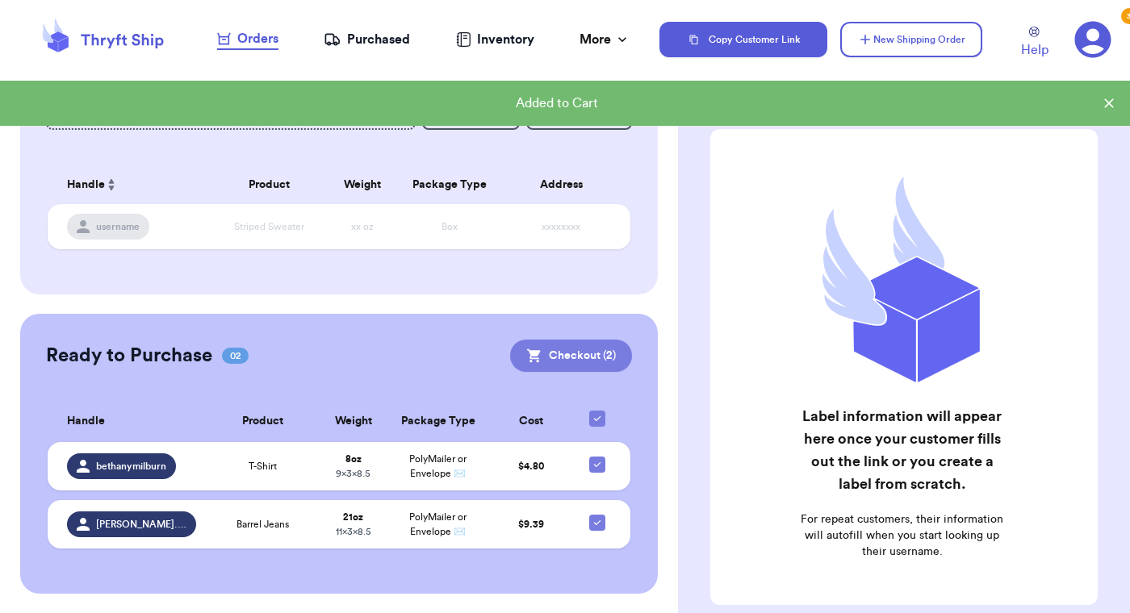
click at [575, 357] on button "Checkout ( 2 )" at bounding box center [571, 356] width 122 height 32
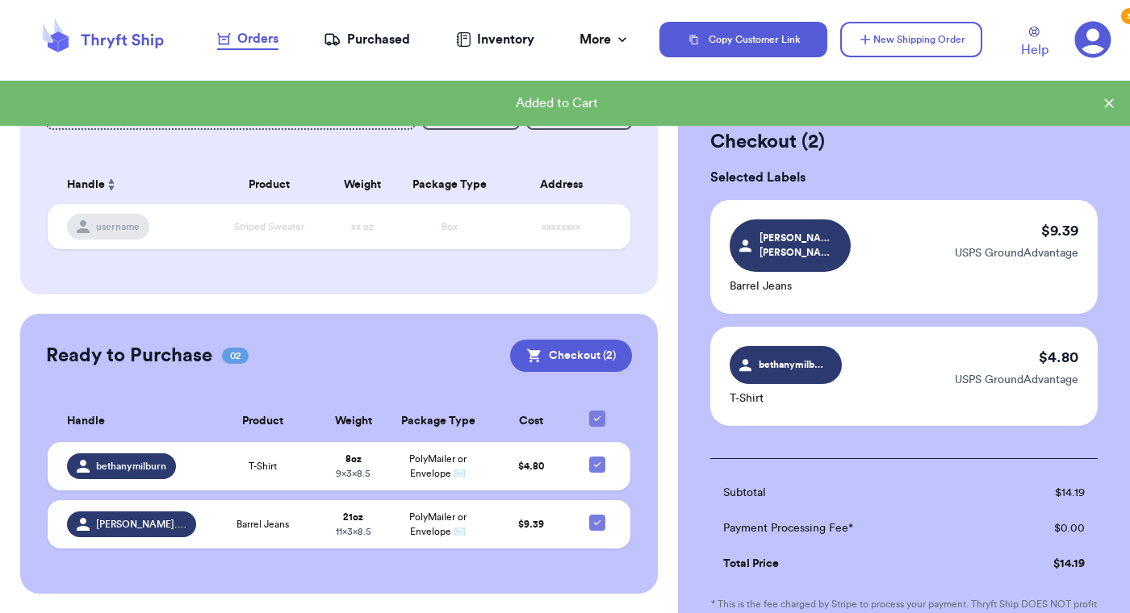
scroll to position [237, 0]
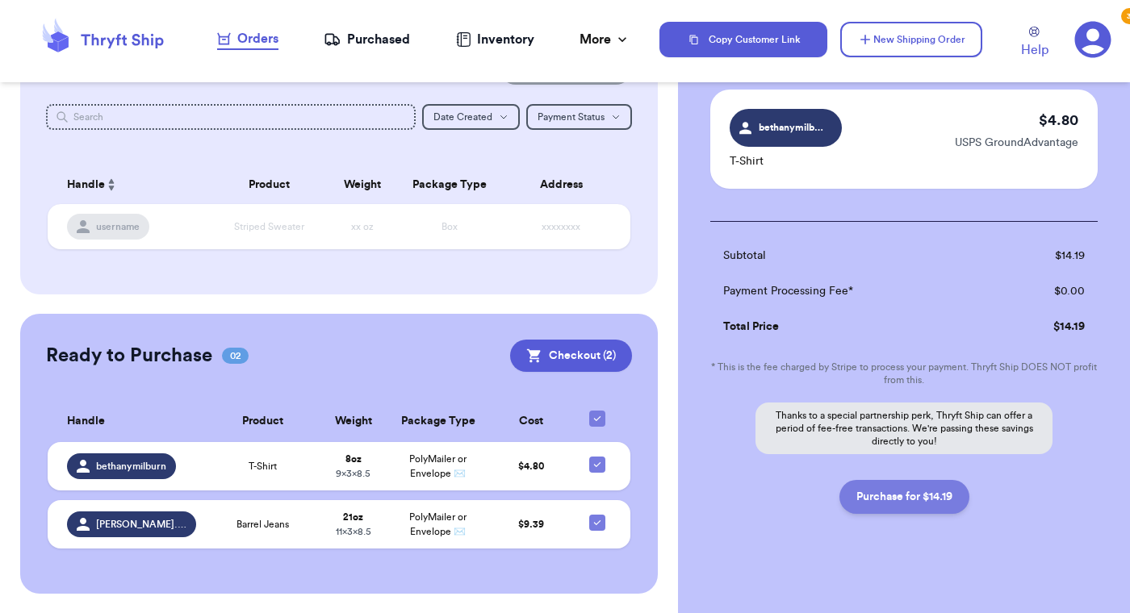
click at [875, 482] on button "Purchase for $14.19" at bounding box center [904, 497] width 130 height 34
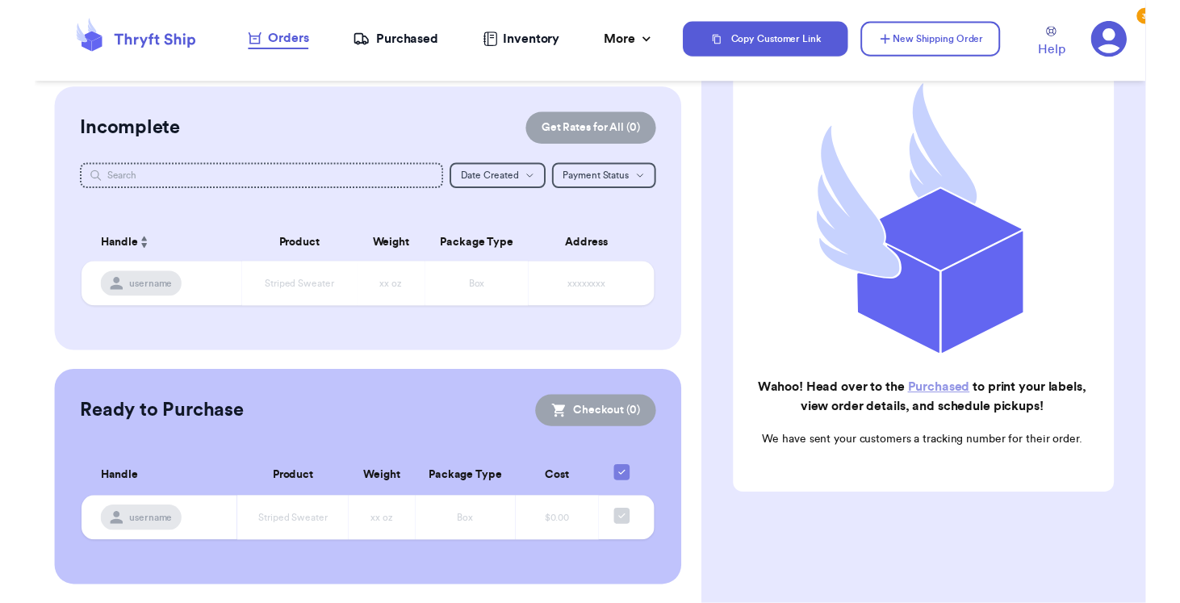
scroll to position [0, 0]
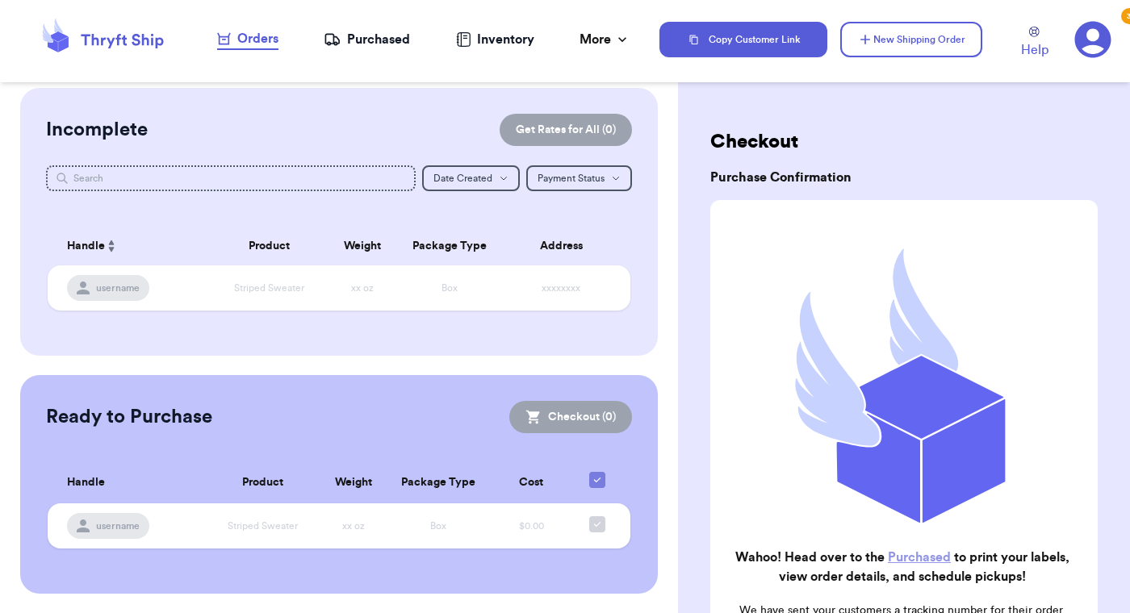
click at [933, 560] on link "Purchased" at bounding box center [919, 557] width 63 height 13
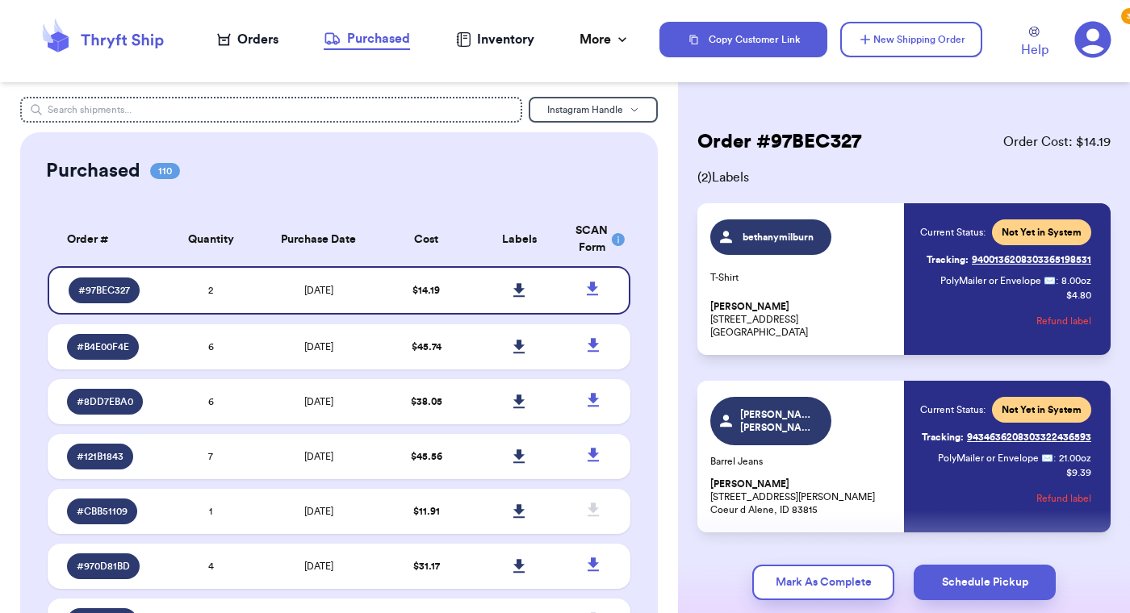
click at [987, 255] on link "Tracking: 9400136208303365198531" at bounding box center [1008, 260] width 165 height 26
drag, startPoint x: 1101, startPoint y: 262, endPoint x: 1092, endPoint y: 263, distance: 9.7
click at [1092, 263] on div "bethanymilburn T-Shirt [PERSON_NAME] [STREET_ADDRESS] Current Status: Not Yet i…" at bounding box center [903, 279] width 413 height 152
drag, startPoint x: 1100, startPoint y: 438, endPoint x: 1091, endPoint y: 441, distance: 9.2
click at [1091, 441] on div "[PERSON_NAME].[PERSON_NAME] Barrel Jeans [PERSON_NAME] [STREET_ADDRESS][PERSON_…" at bounding box center [903, 457] width 413 height 152
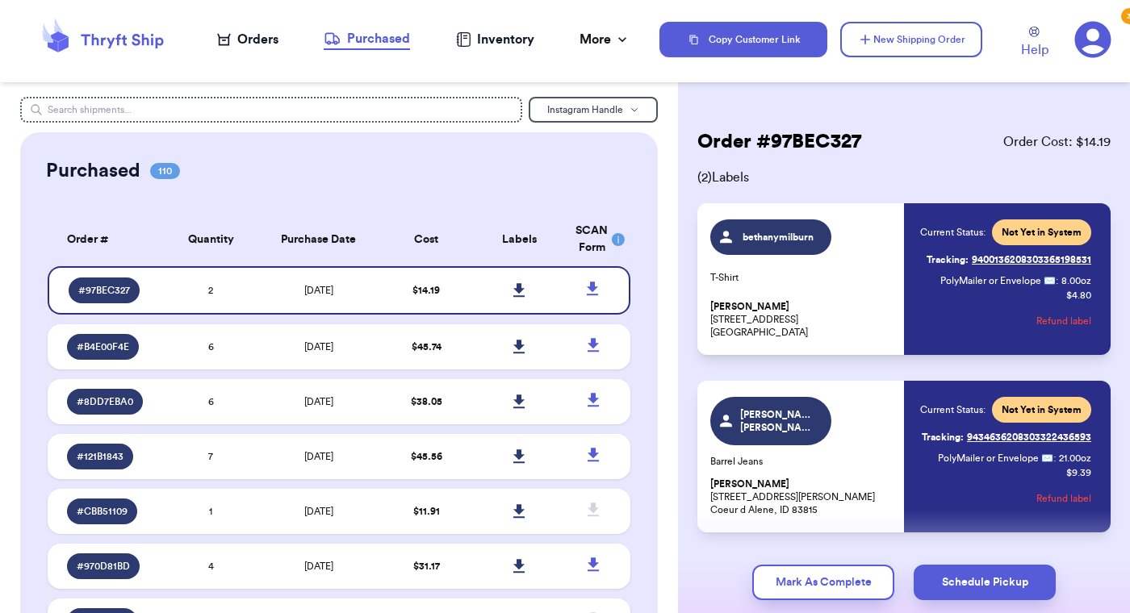
click at [520, 291] on icon at bounding box center [518, 290] width 11 height 14
